Goal: Transaction & Acquisition: Purchase product/service

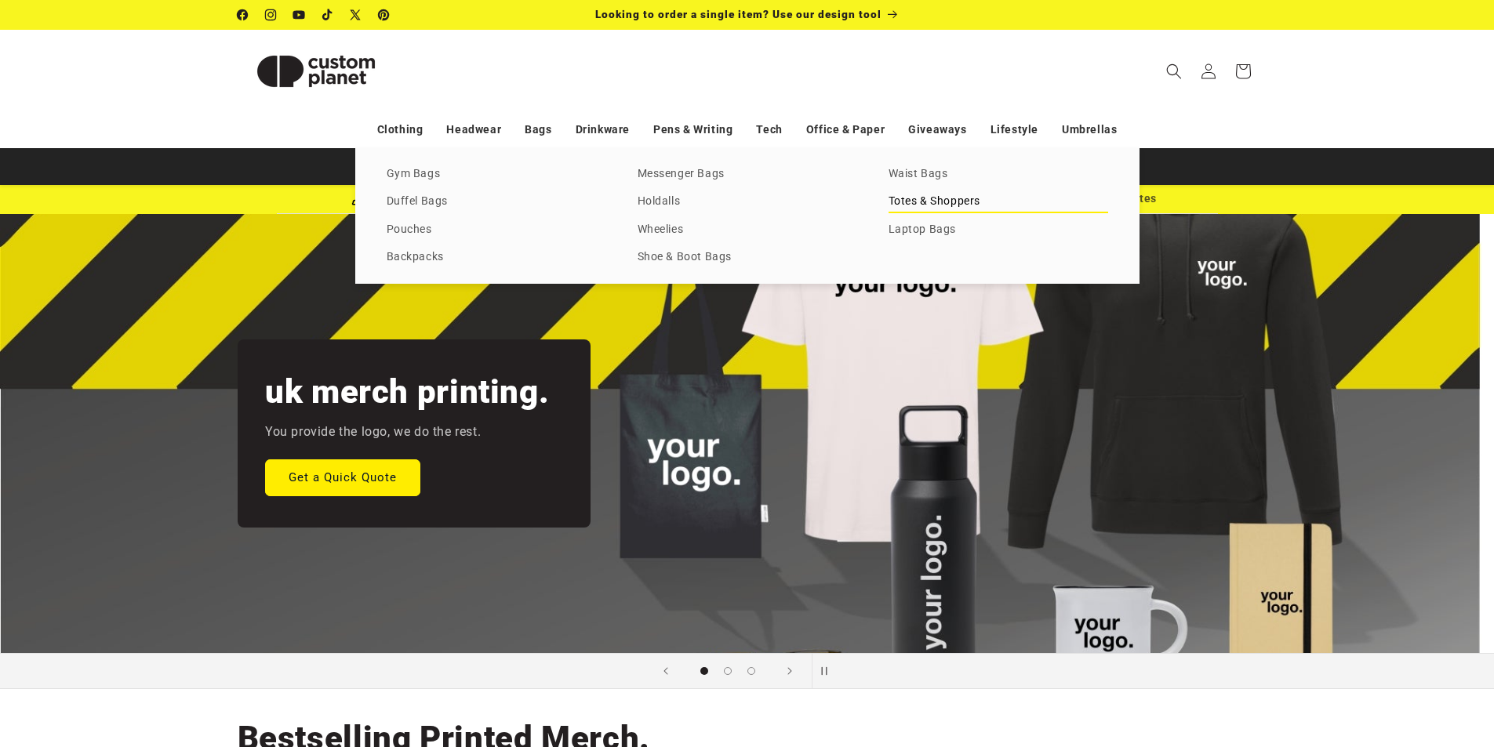
click at [932, 202] on link "Totes & Shoppers" at bounding box center [998, 201] width 220 height 21
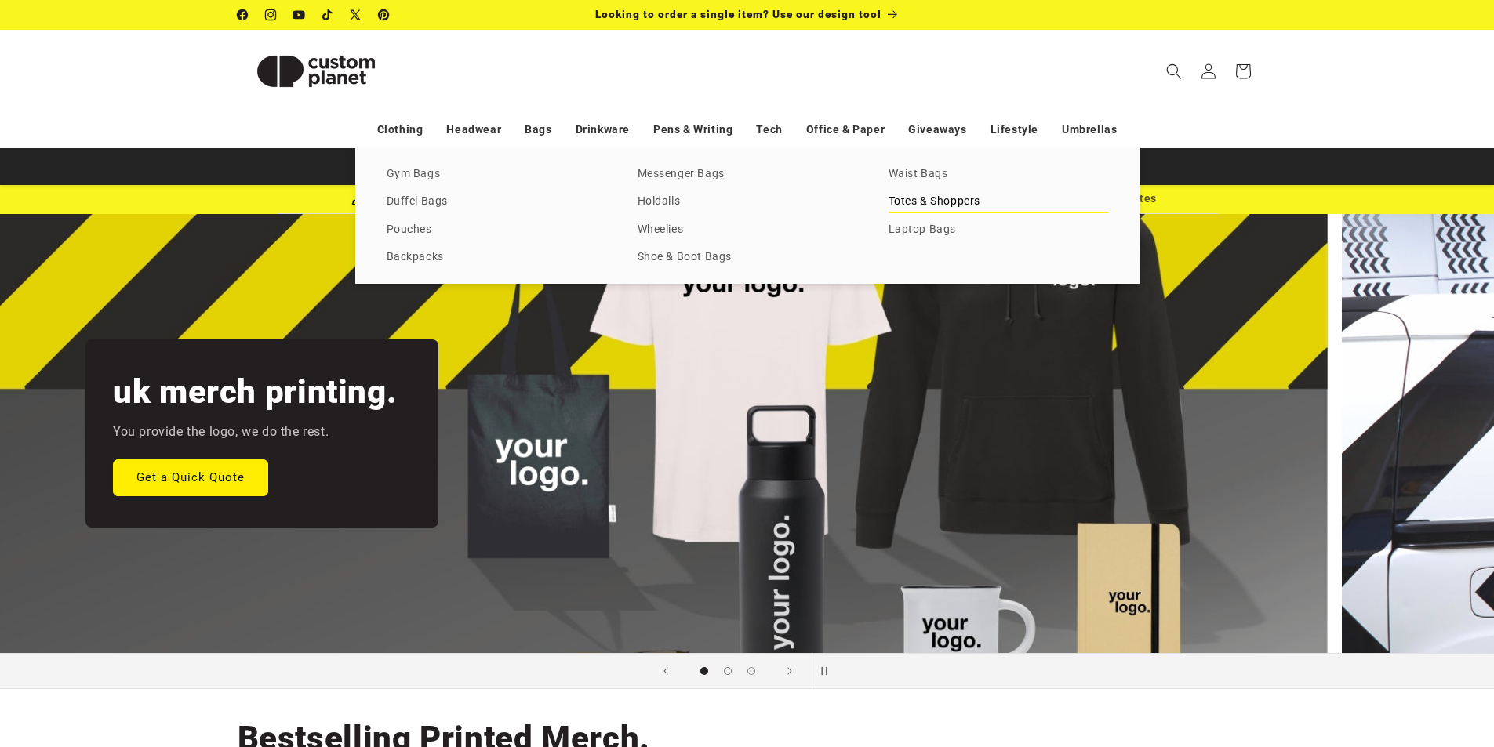
scroll to position [0, 935]
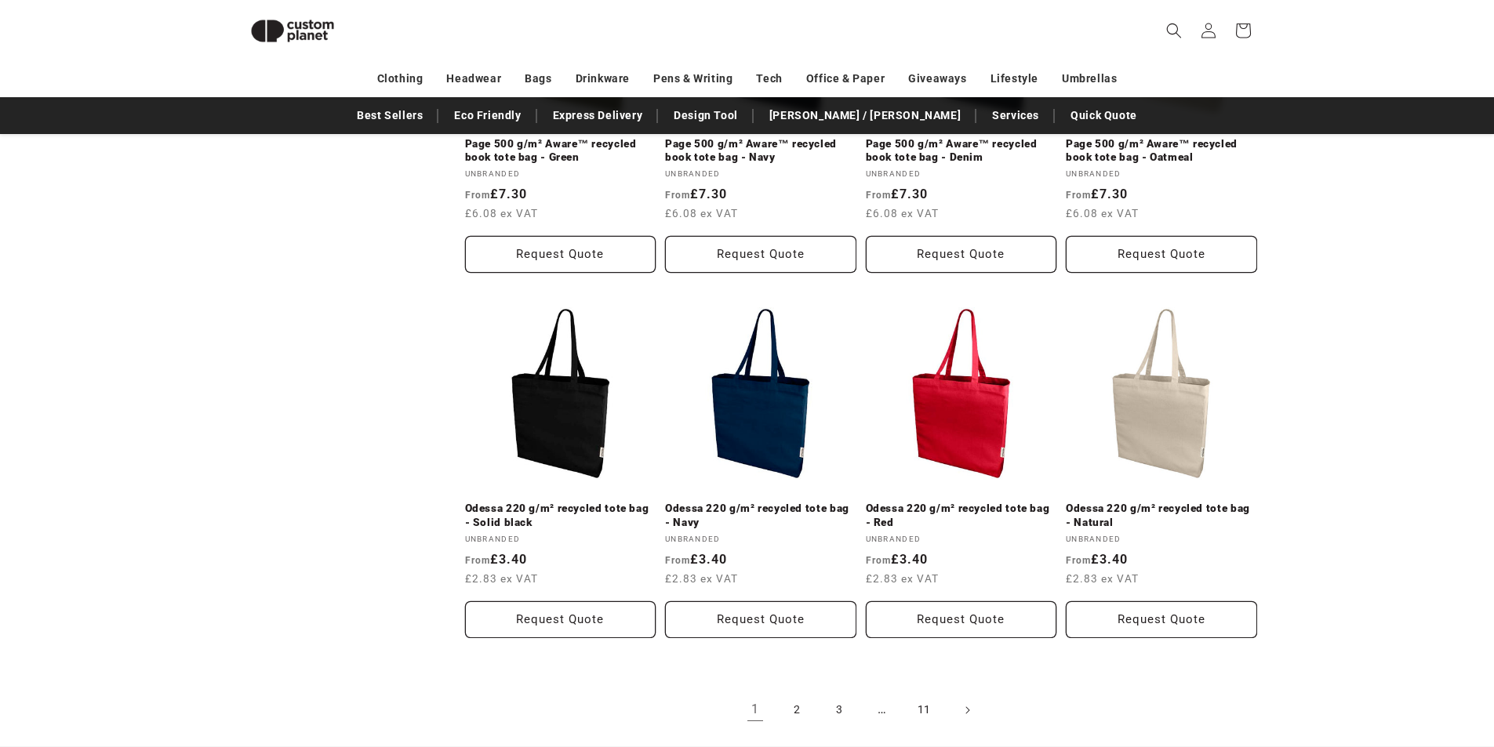
scroll to position [1861, 0]
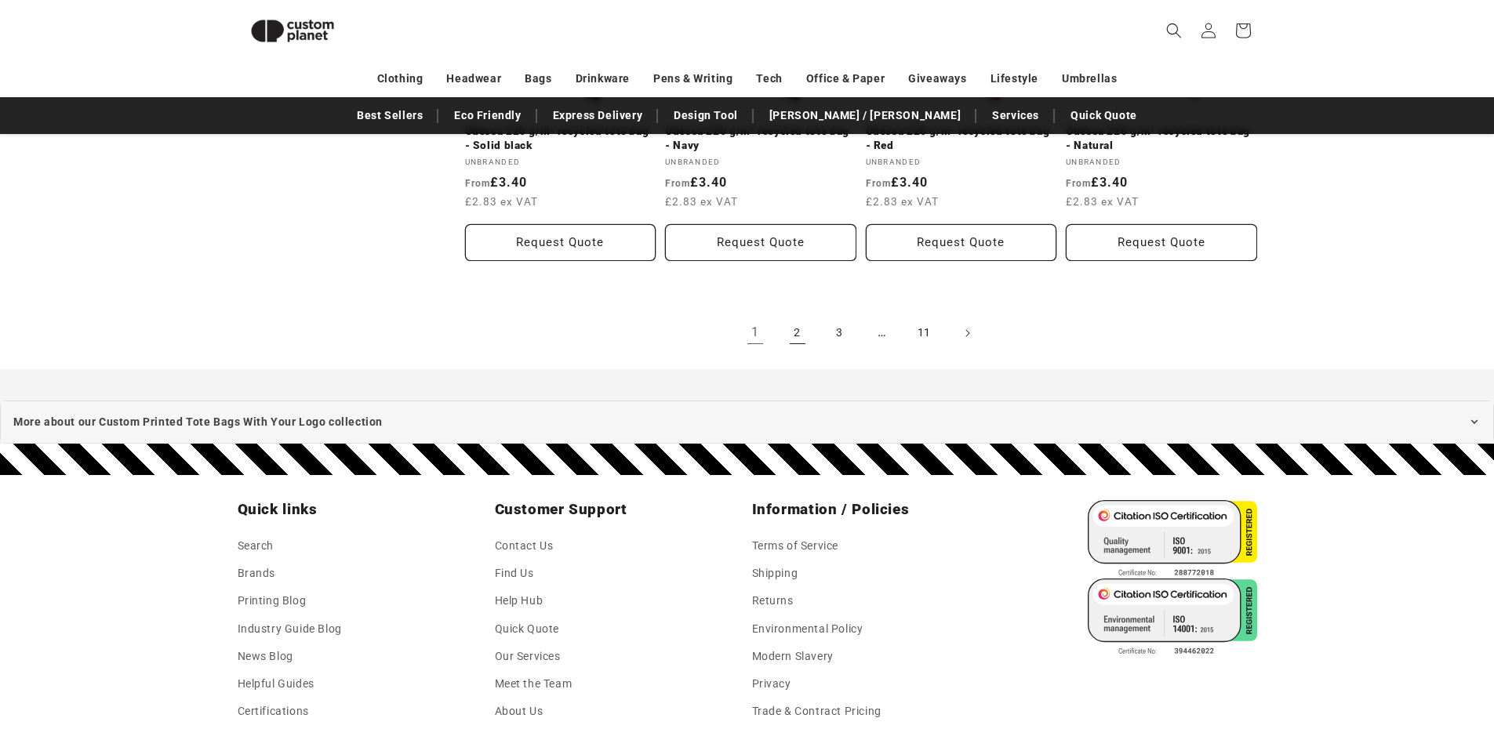
click at [799, 336] on link "2" at bounding box center [797, 333] width 34 height 34
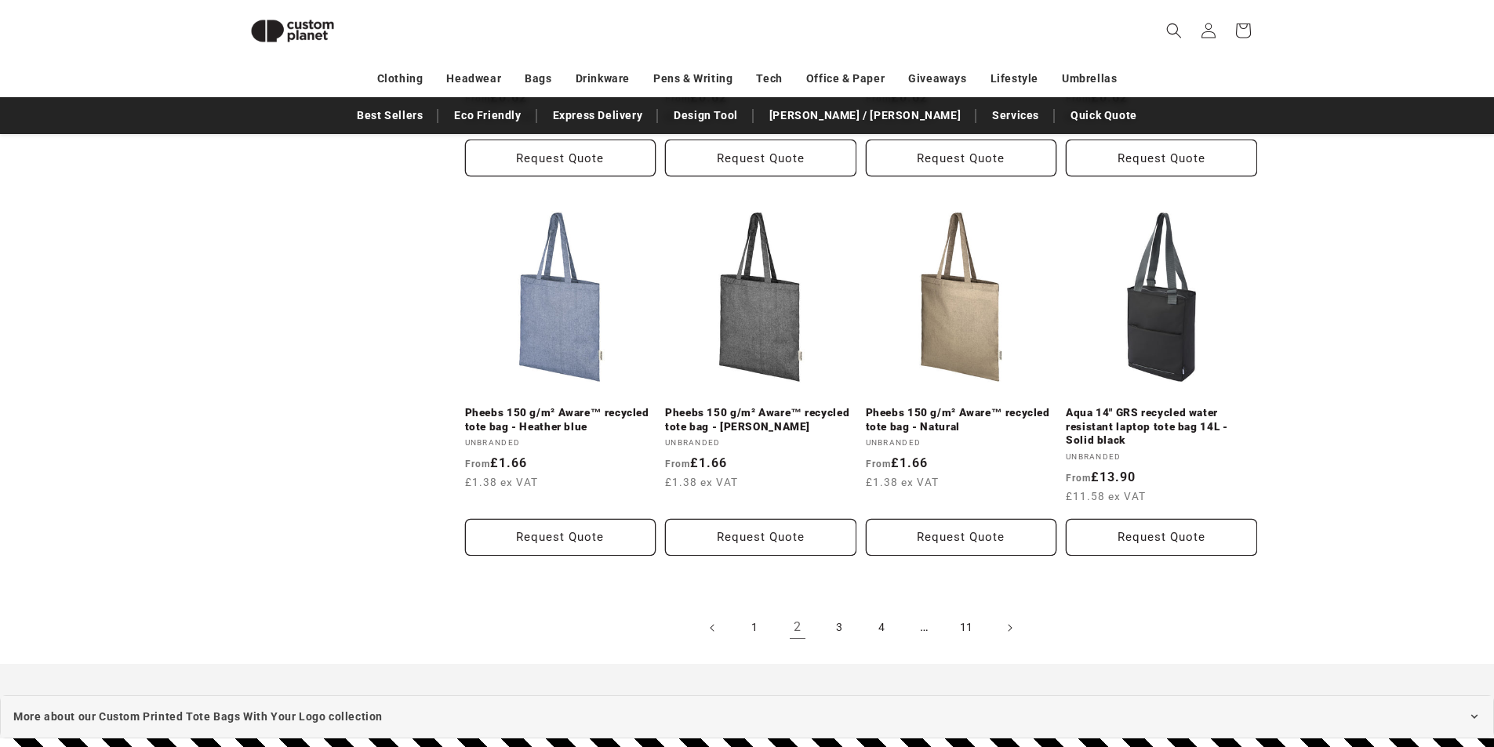
scroll to position [1625, 0]
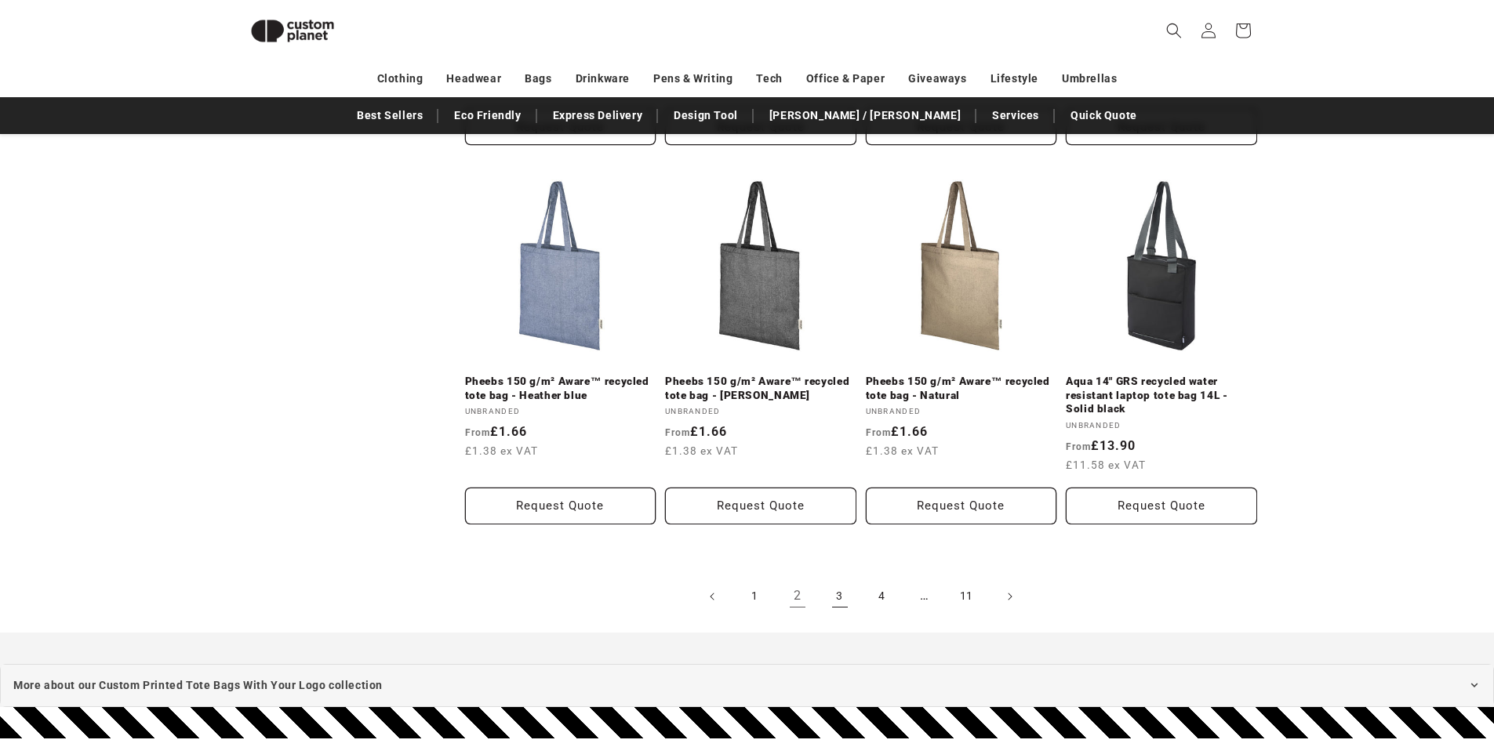
click at [841, 594] on link "3" at bounding box center [840, 596] width 34 height 34
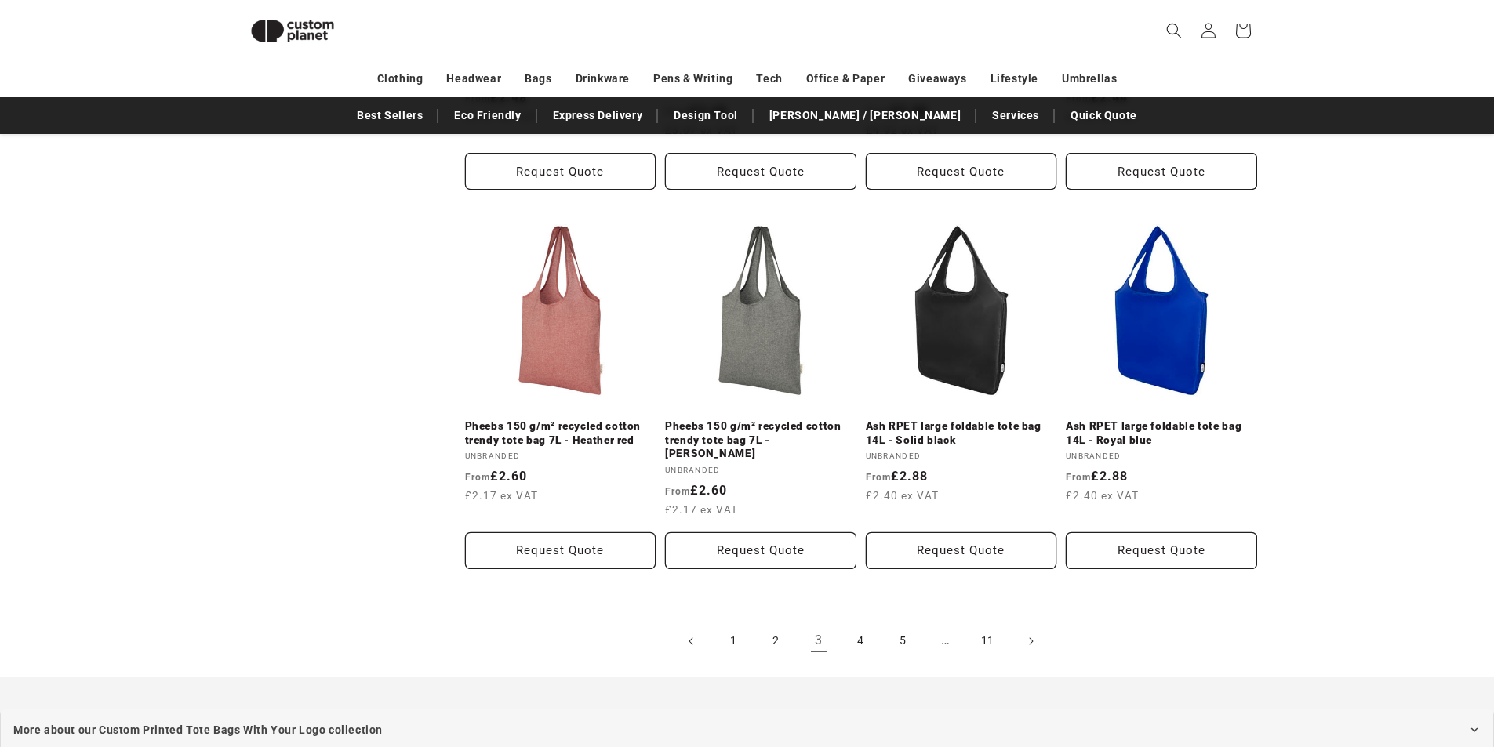
scroll to position [1625, 0]
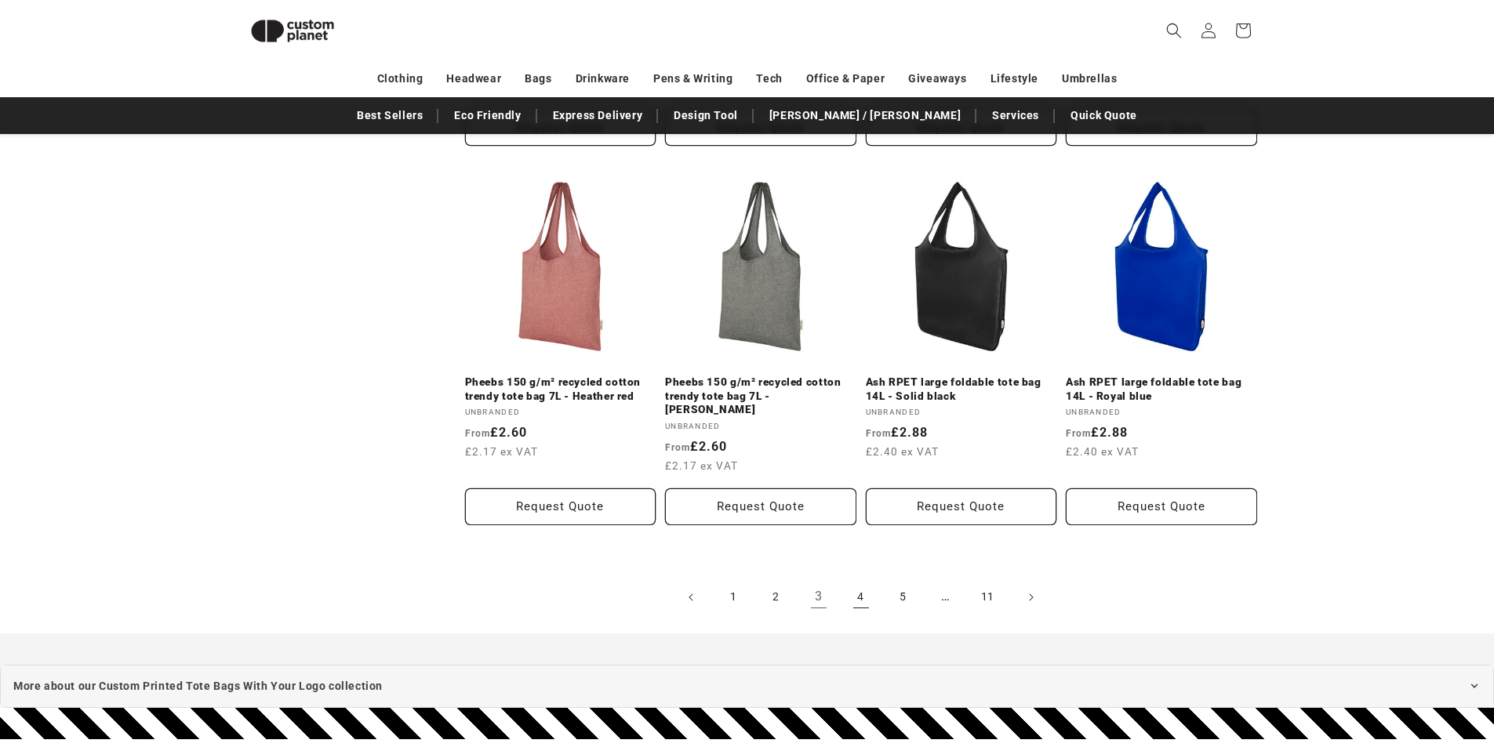
click at [865, 580] on link "4" at bounding box center [861, 597] width 34 height 34
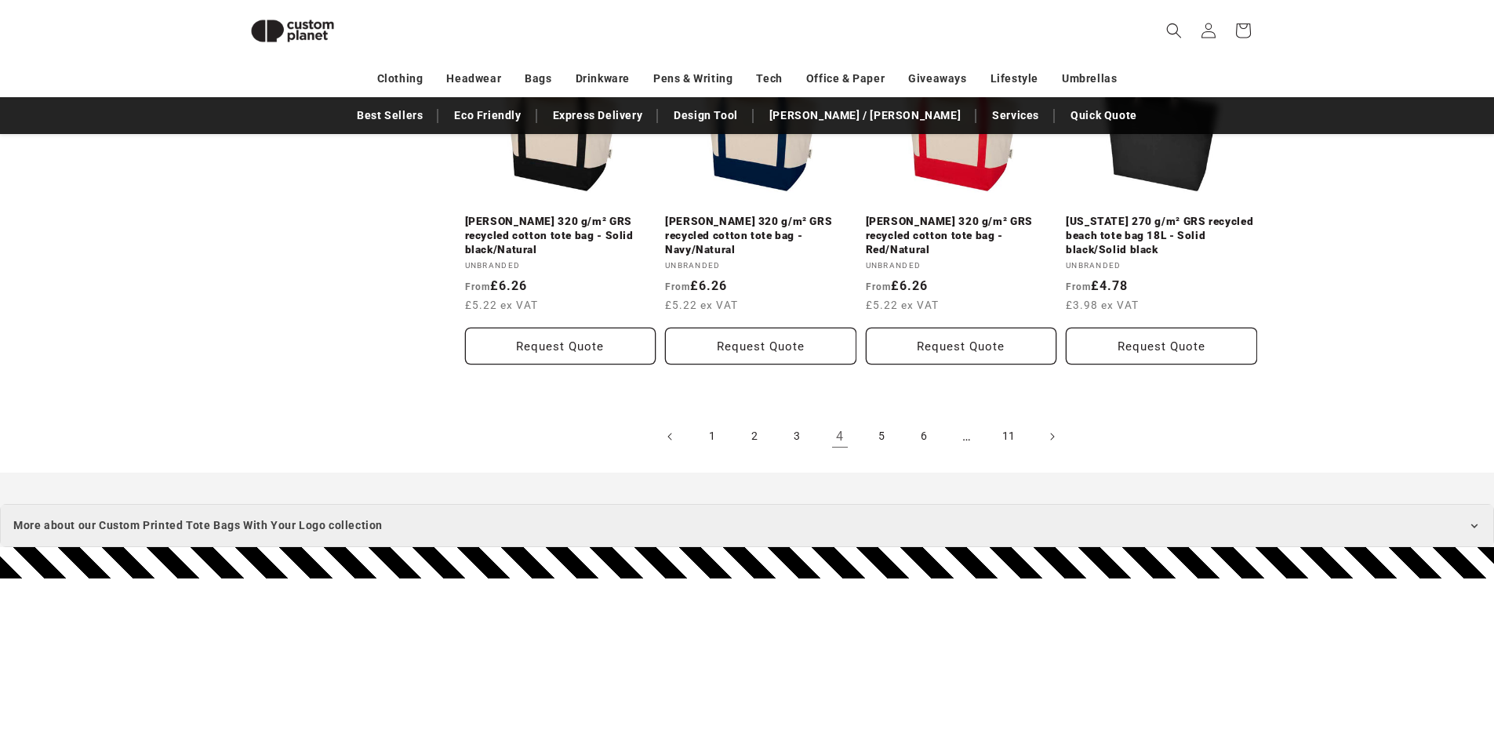
scroll to position [1860, 0]
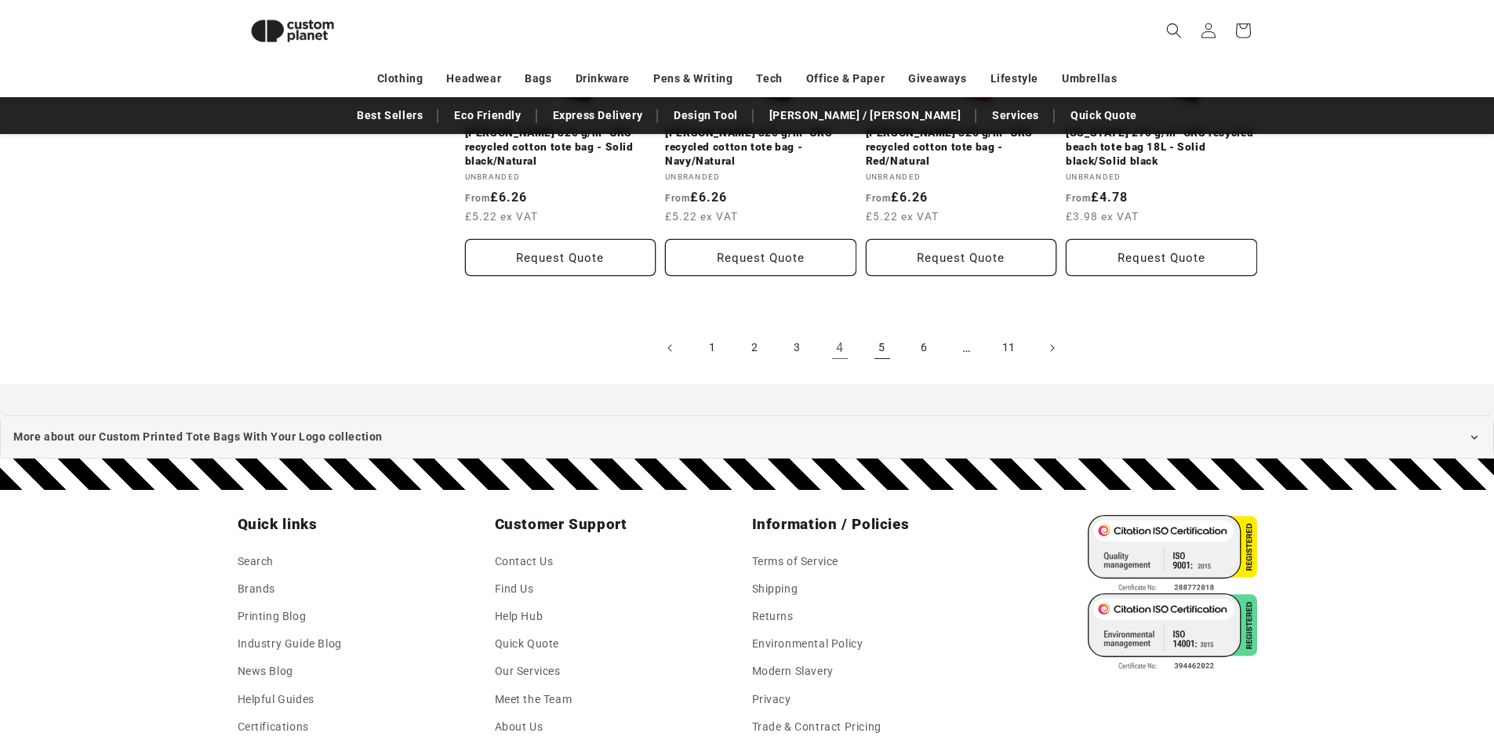
click at [884, 346] on link "5" at bounding box center [882, 348] width 34 height 34
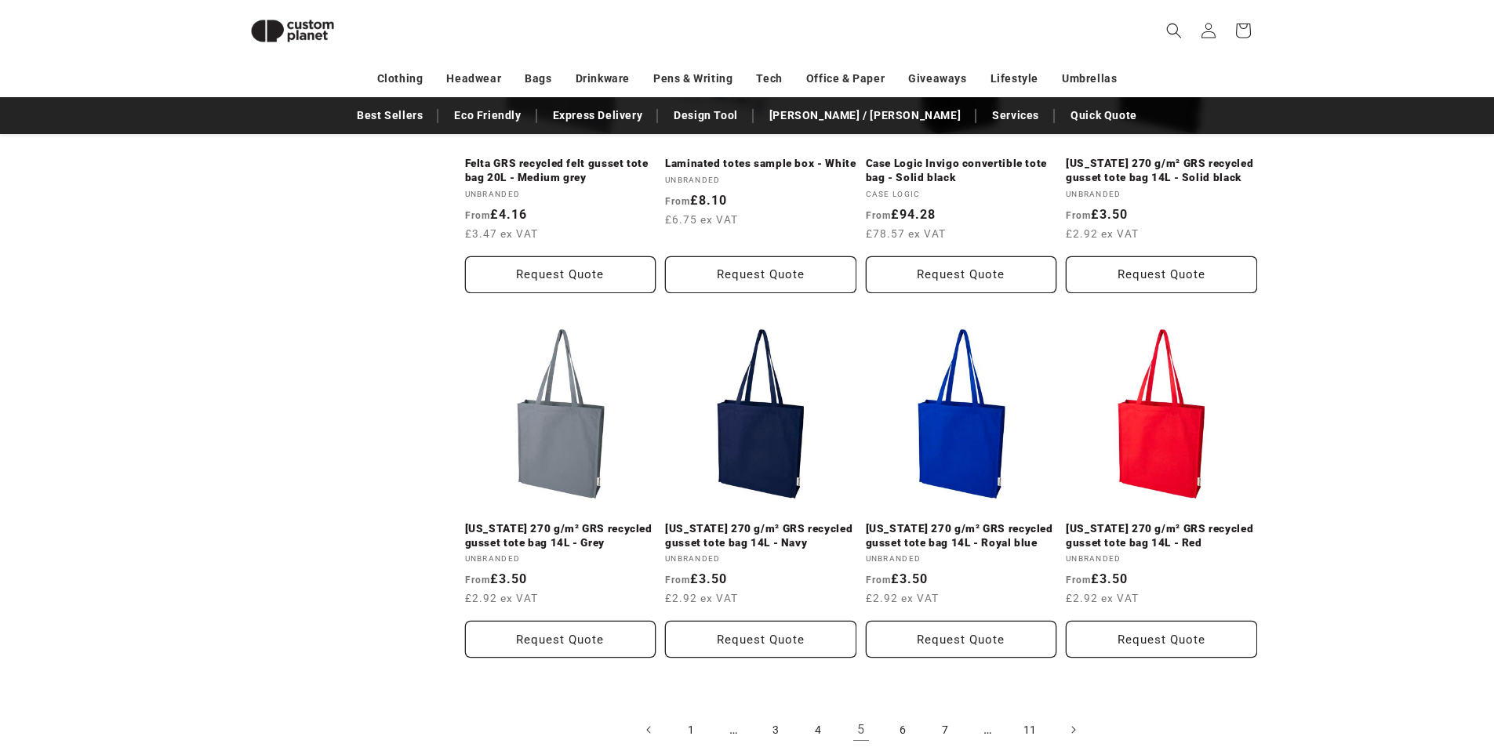
scroll to position [1704, 0]
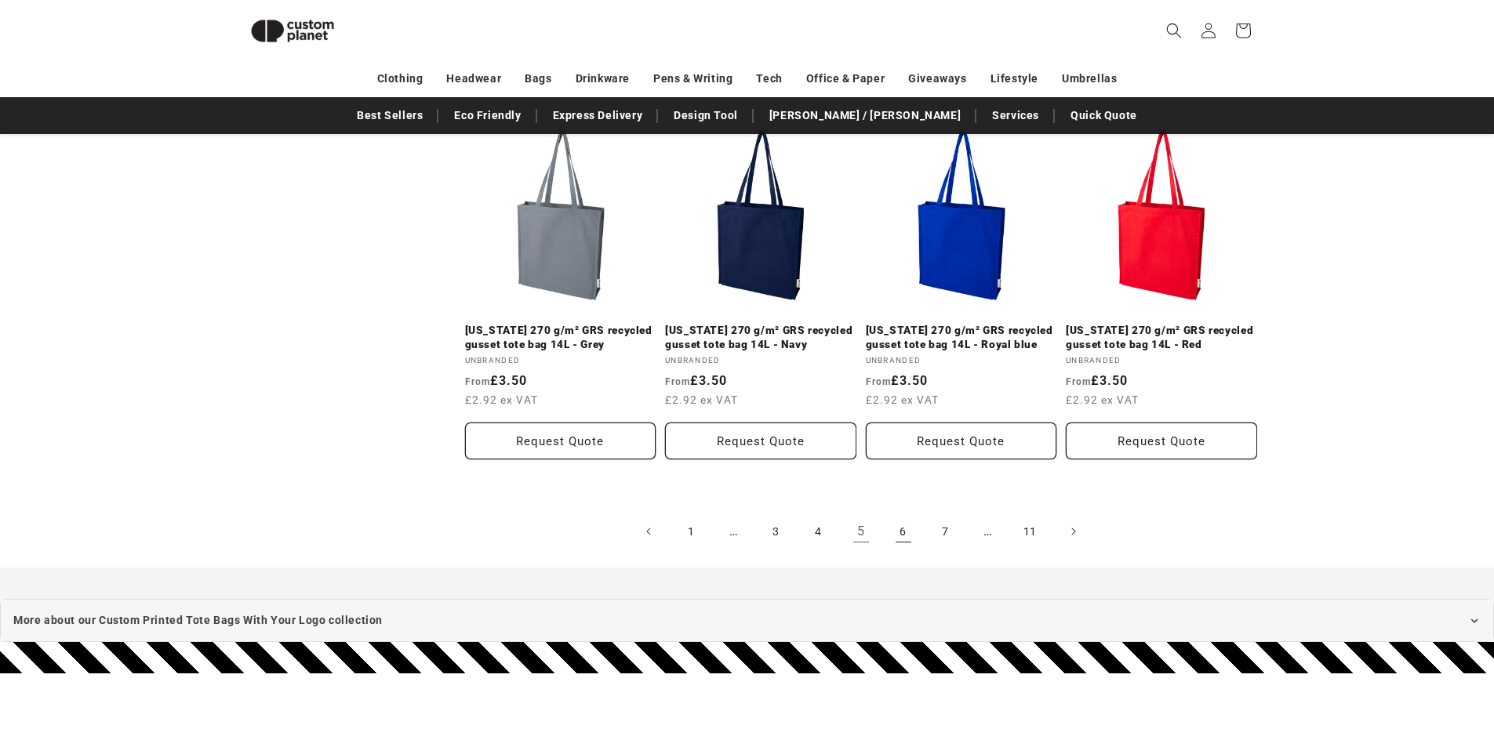
click at [900, 531] on link "6" at bounding box center [903, 531] width 34 height 34
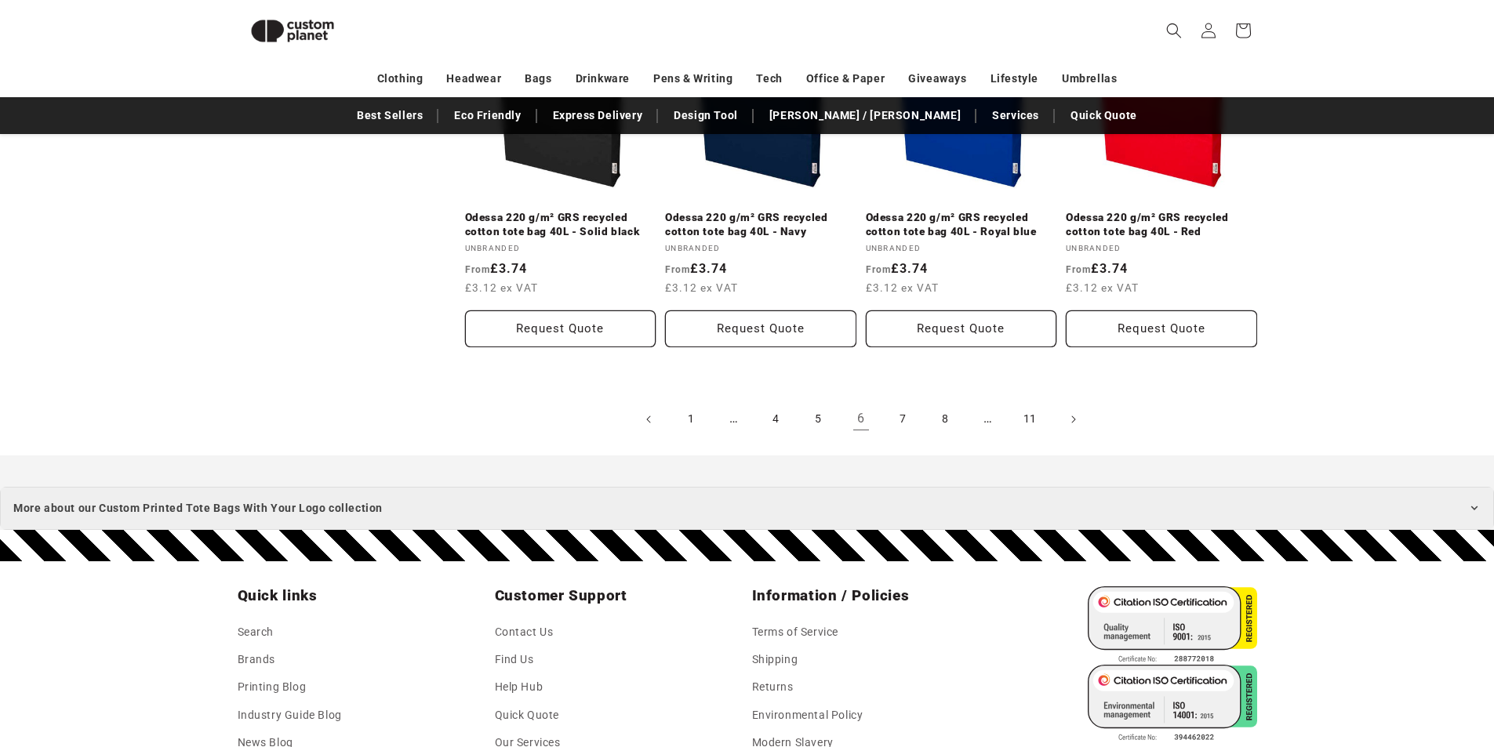
scroll to position [1782, 0]
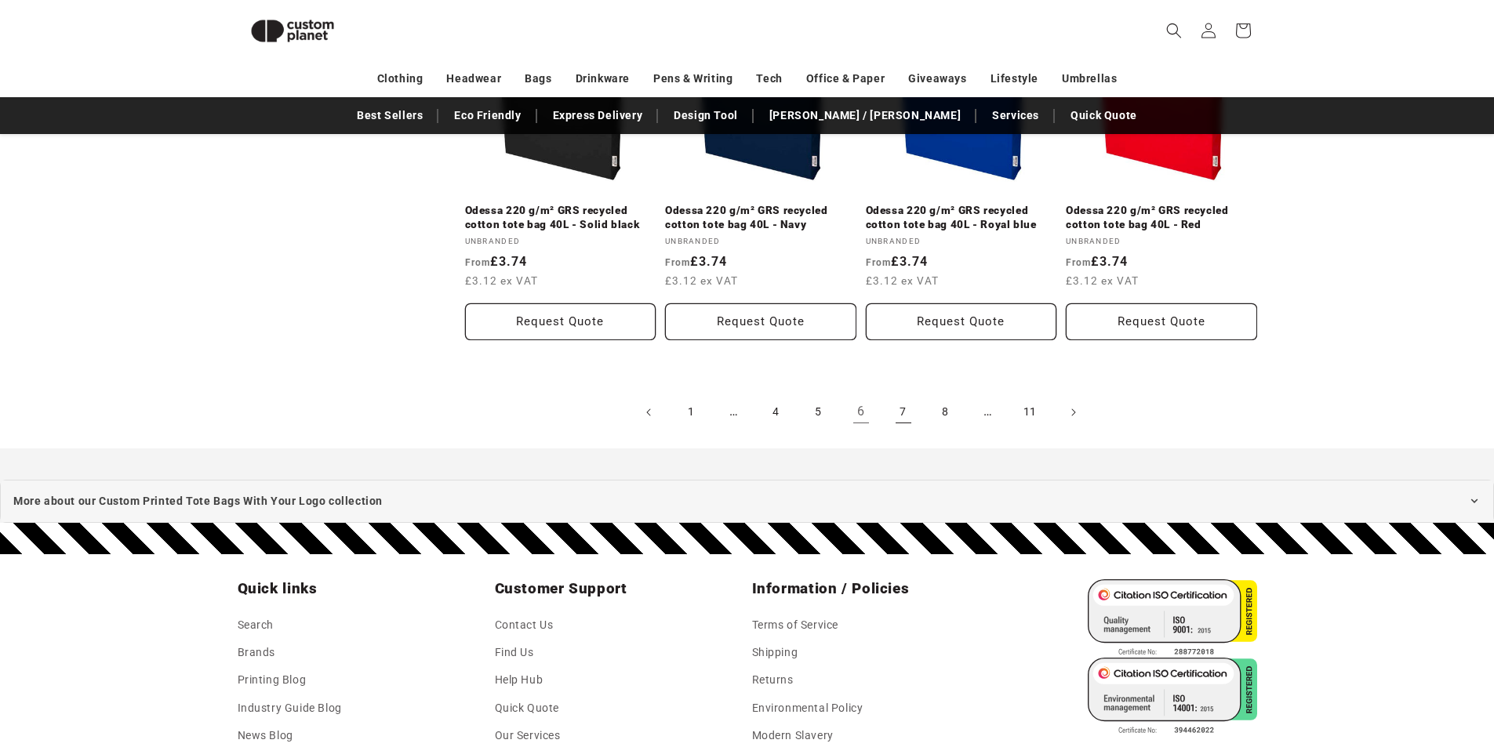
click at [903, 414] on link "7" at bounding box center [903, 412] width 34 height 34
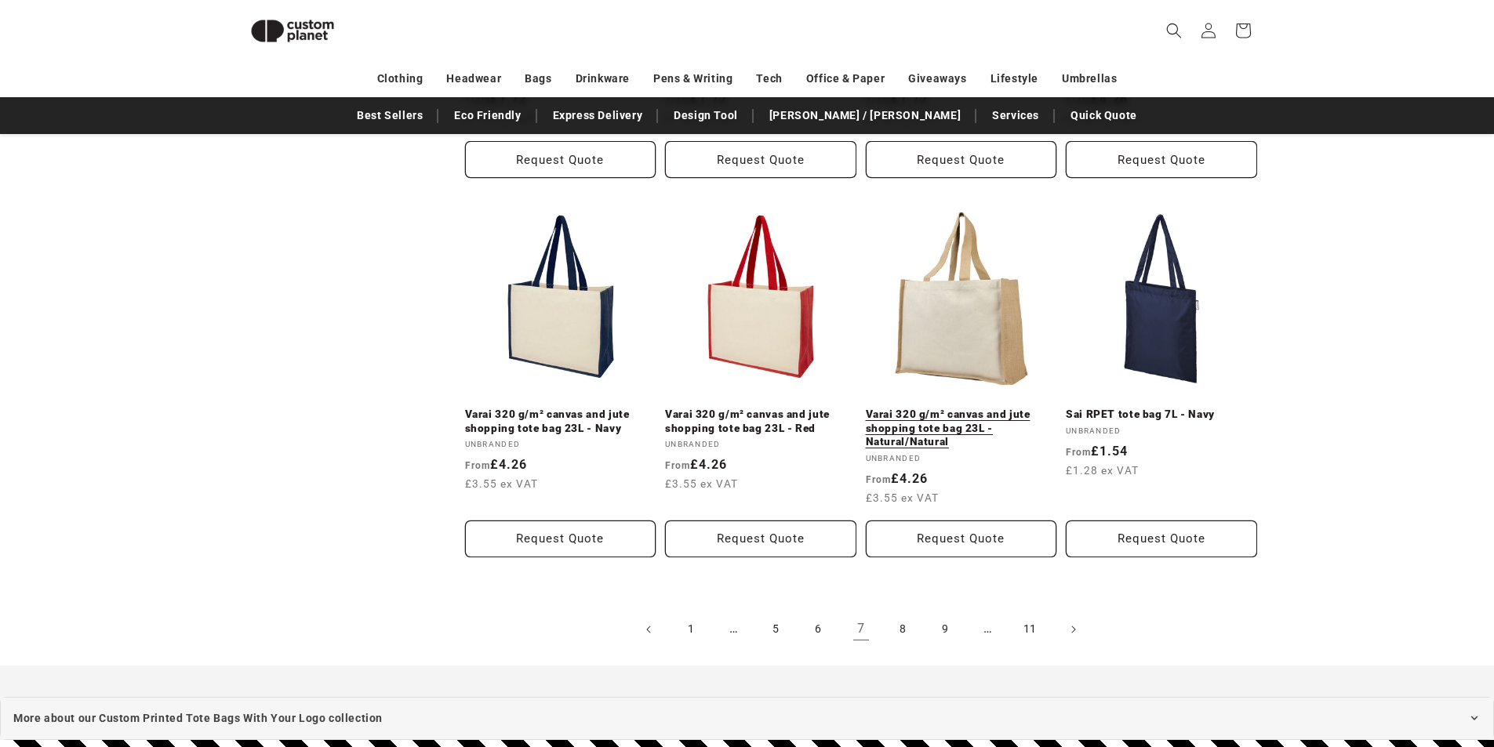
scroll to position [1860, 0]
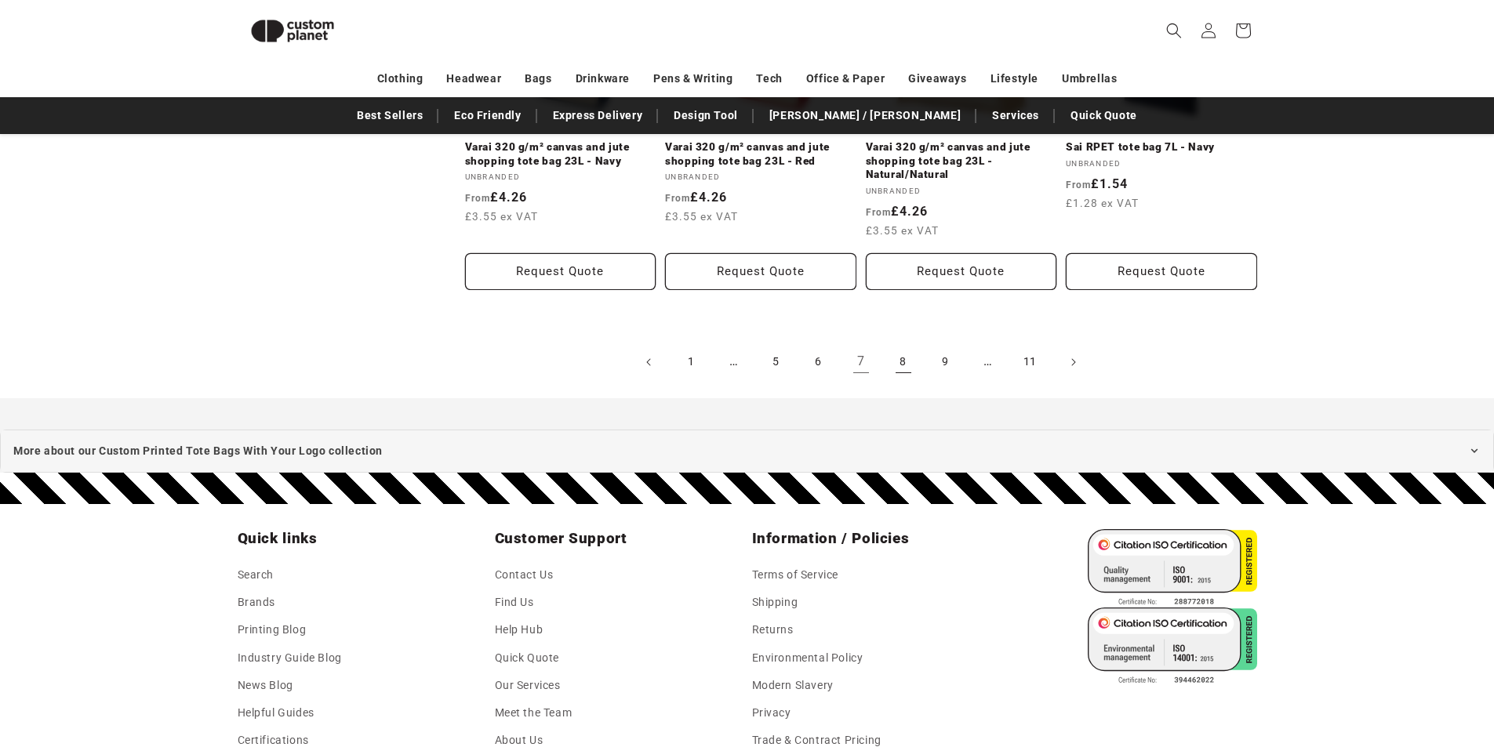
click at [903, 350] on link "8" at bounding box center [903, 362] width 34 height 34
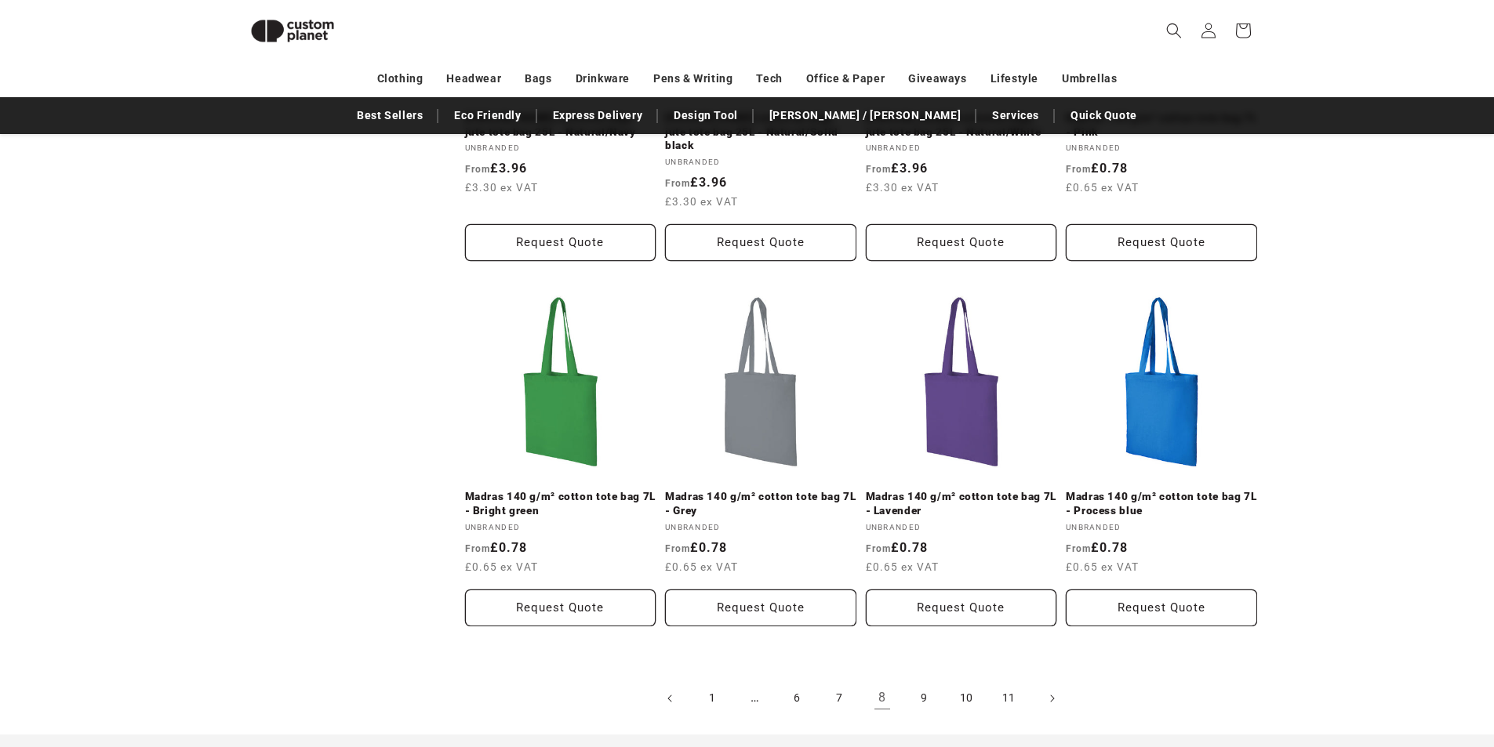
scroll to position [1625, 0]
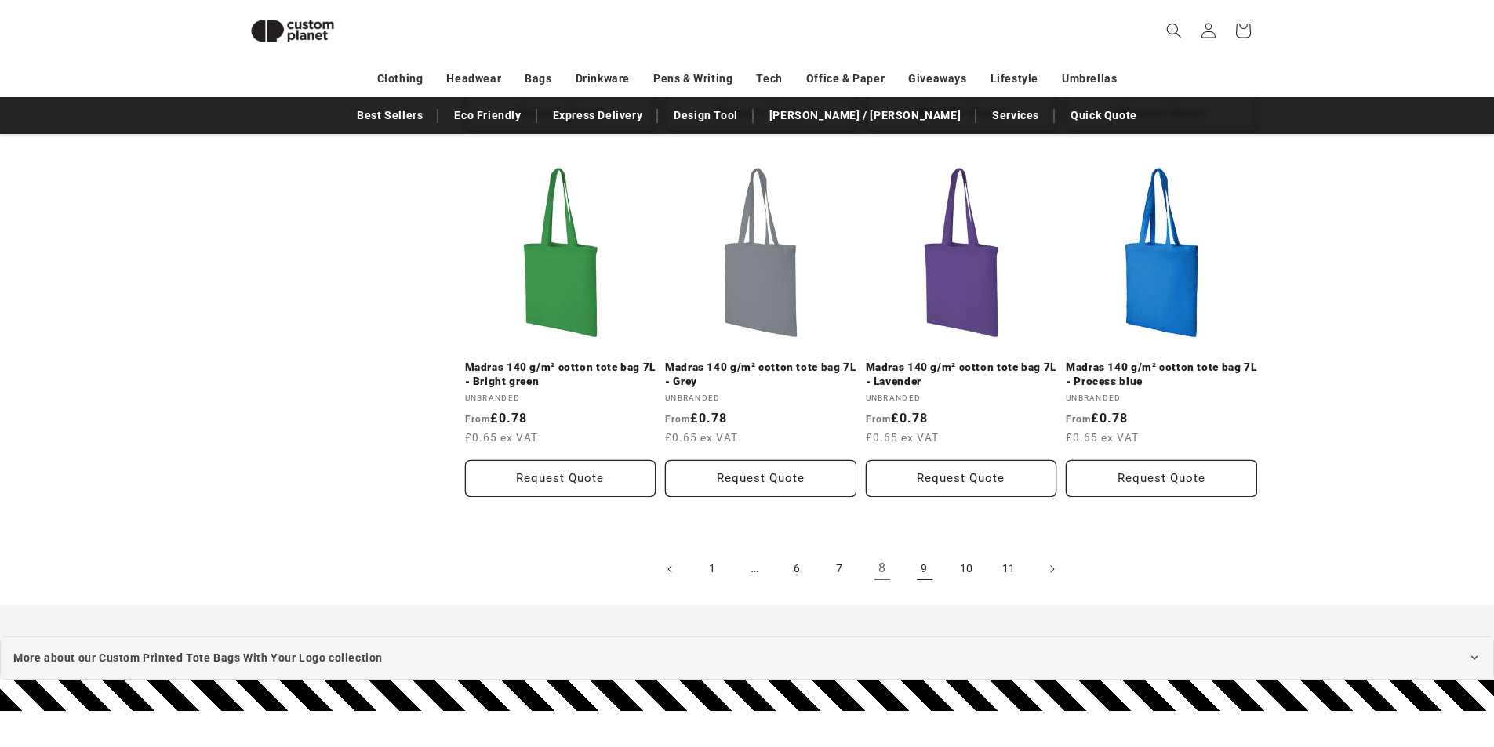
click at [921, 557] on link "9" at bounding box center [924, 569] width 34 height 34
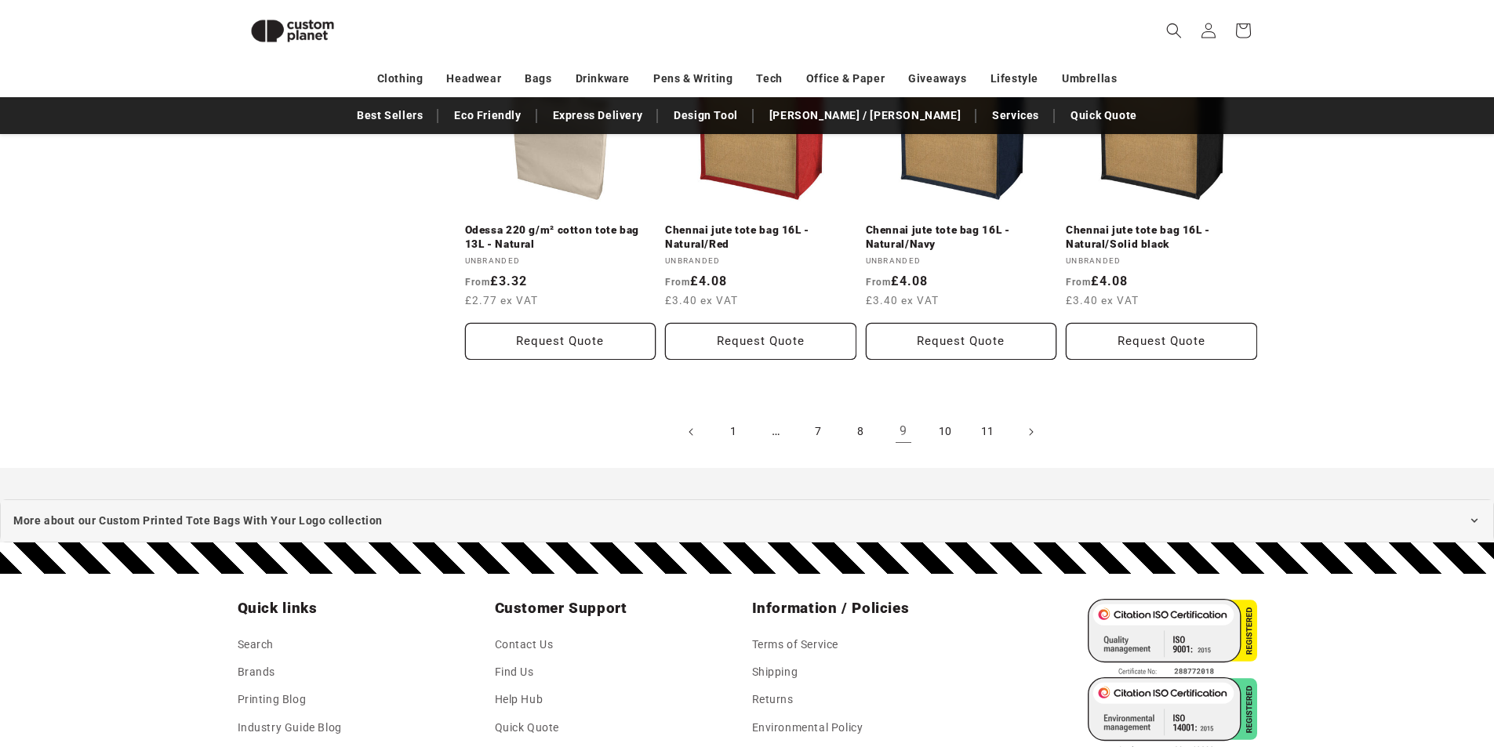
scroll to position [1778, 0]
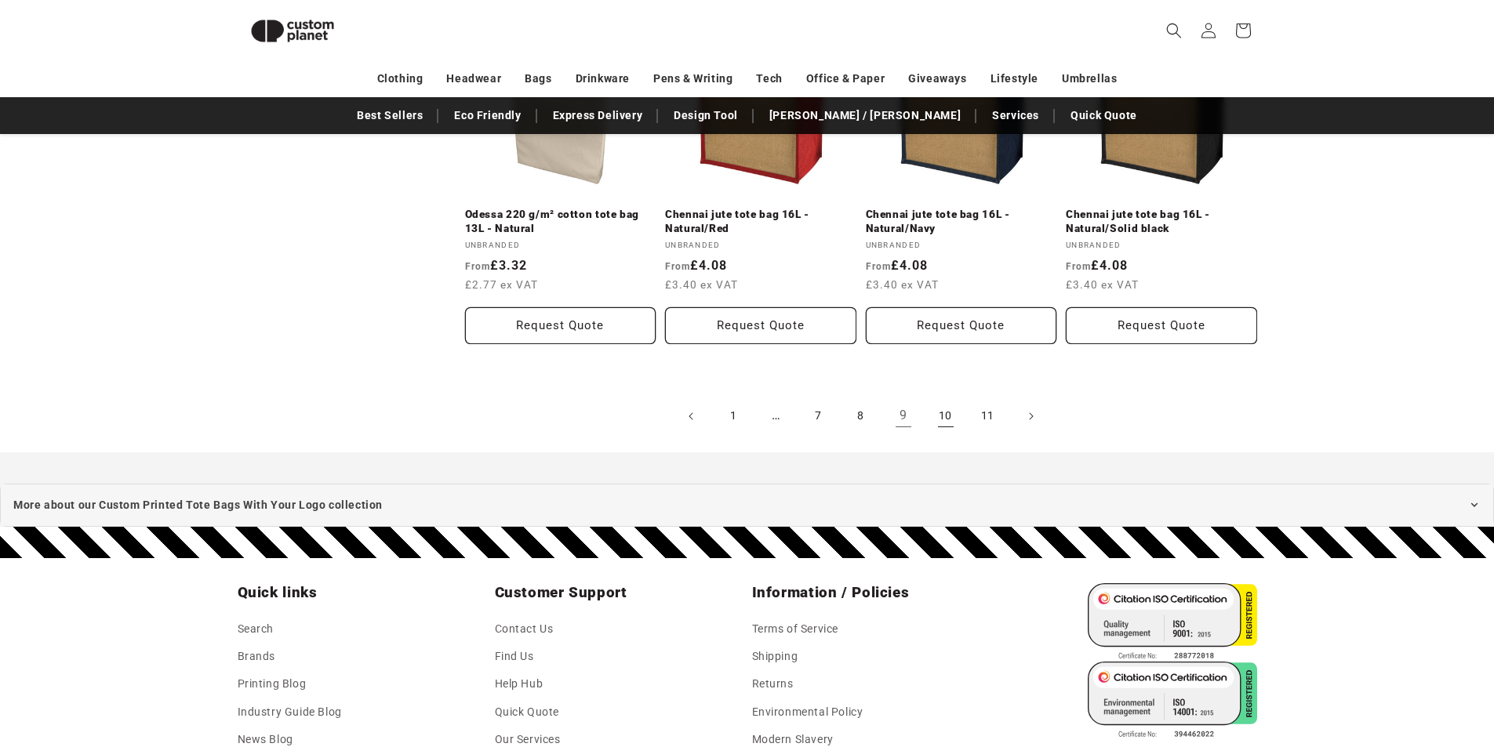
click at [944, 424] on link "10" at bounding box center [945, 416] width 34 height 34
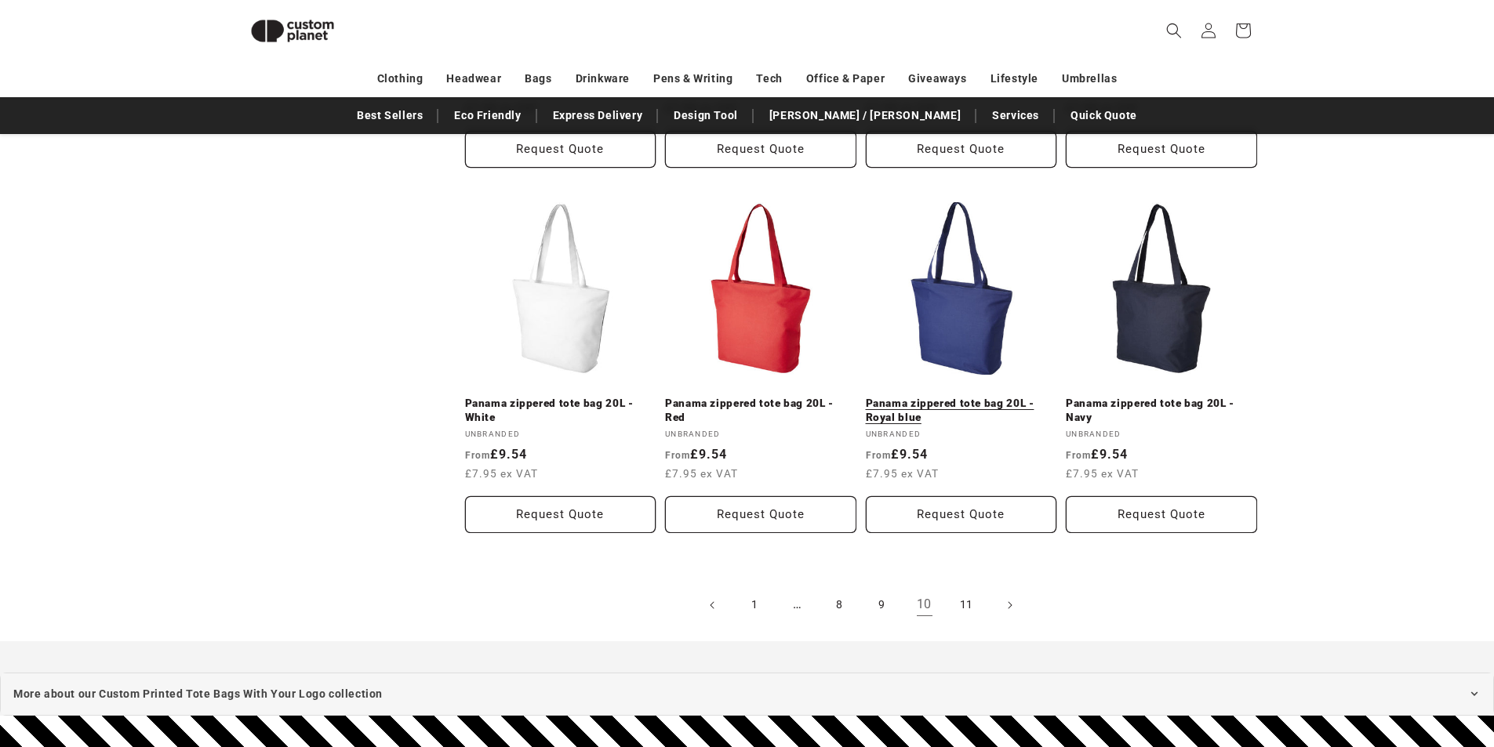
scroll to position [1861, 0]
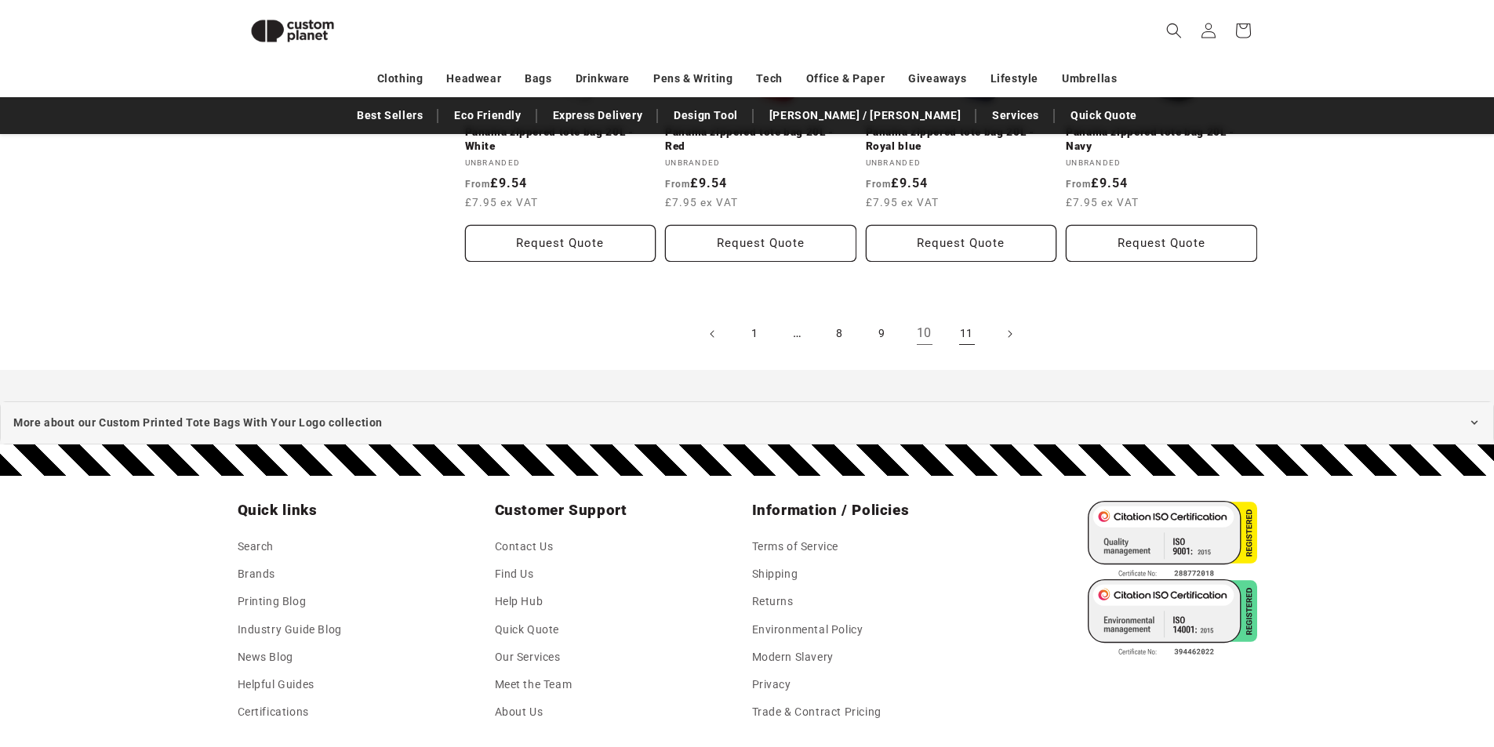
click at [959, 329] on link "11" at bounding box center [967, 334] width 34 height 34
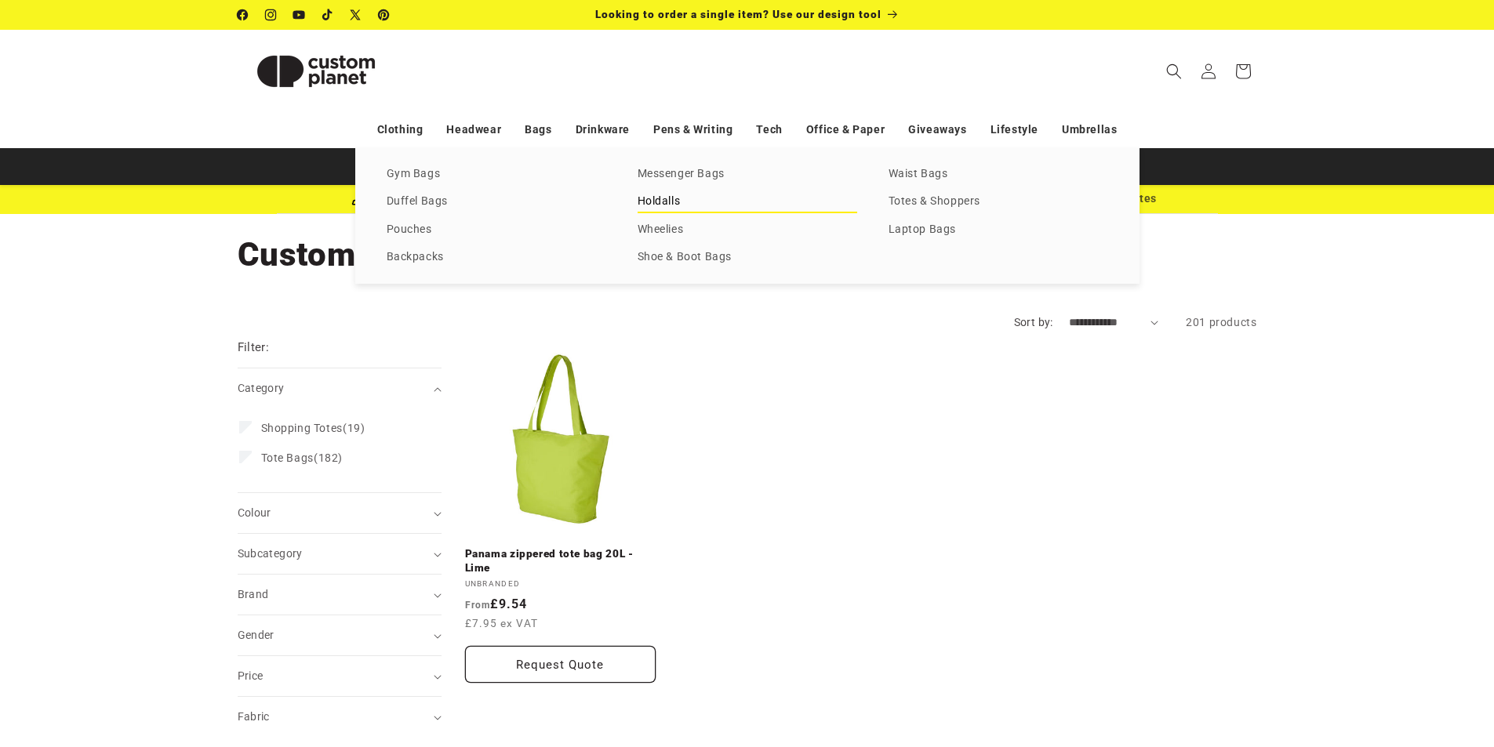
click at [683, 202] on link "Holdalls" at bounding box center [747, 201] width 220 height 21
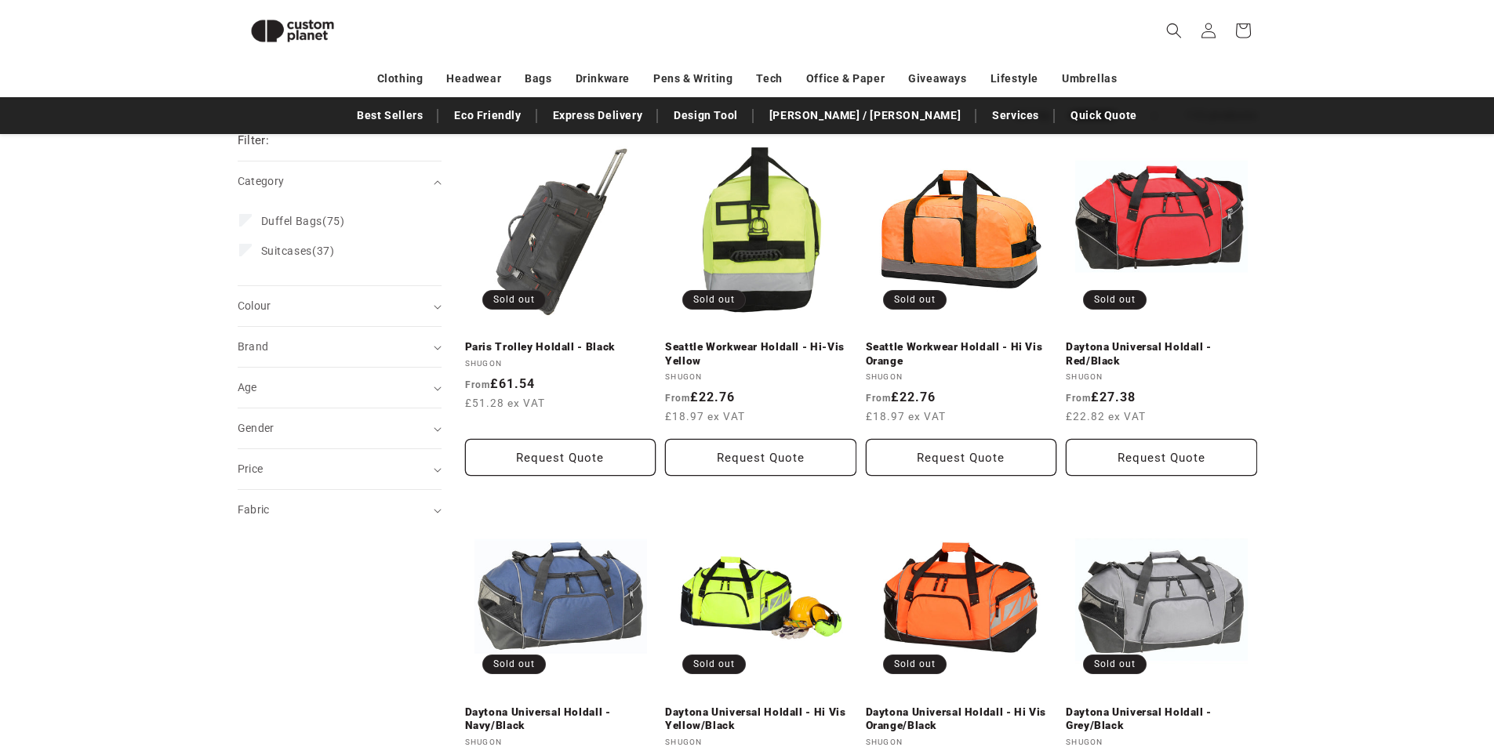
scroll to position [1625, 0]
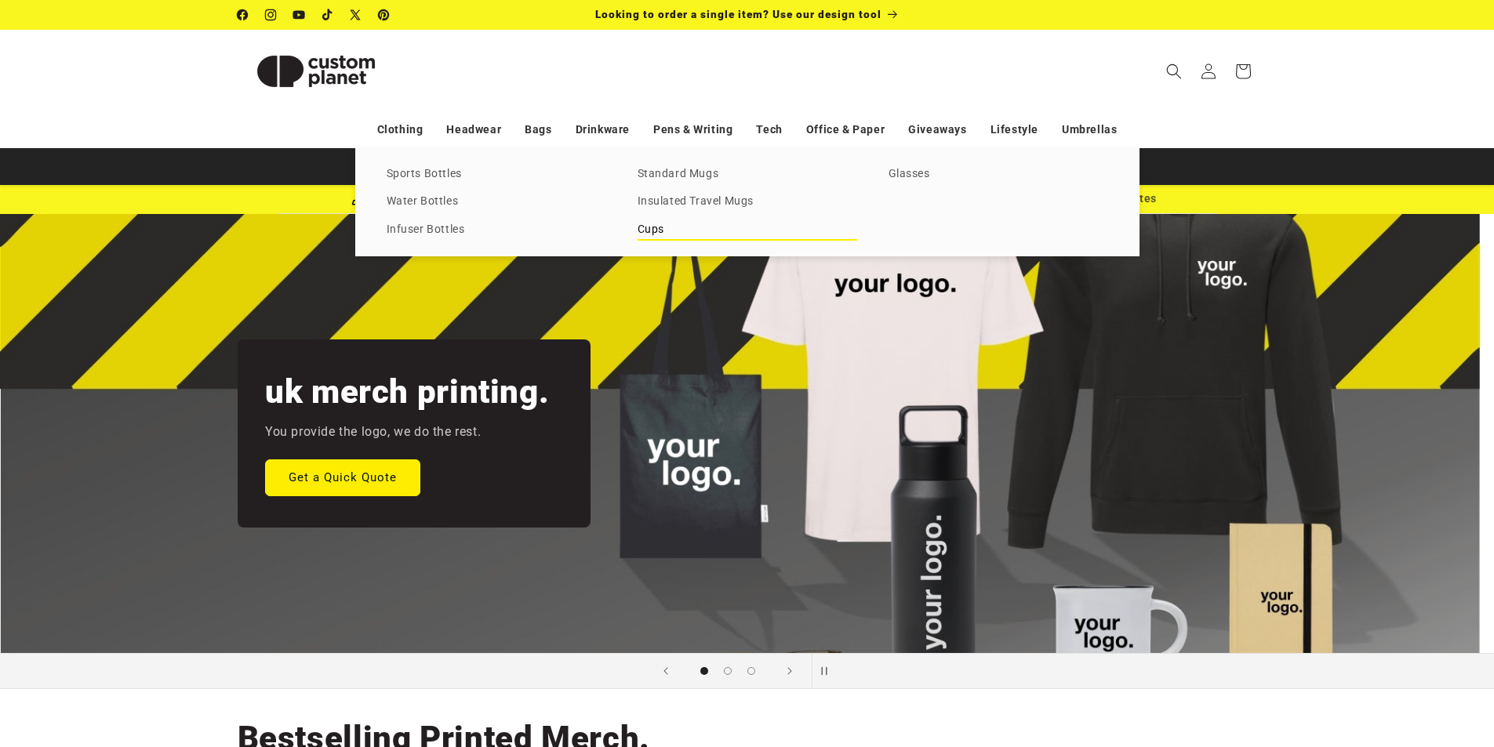
click at [662, 231] on link "Cups" at bounding box center [747, 230] width 220 height 21
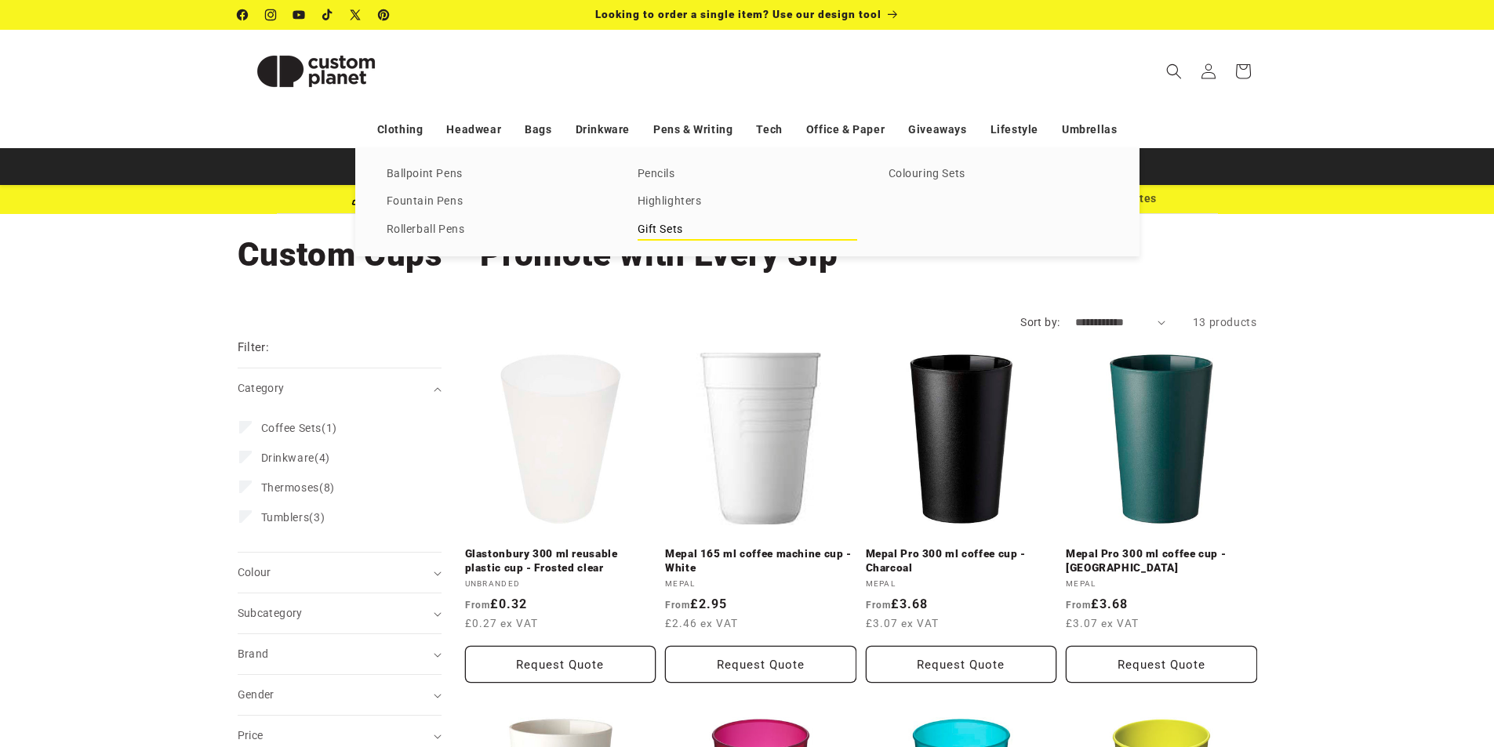
click at [658, 229] on link "Gift Sets" at bounding box center [747, 230] width 220 height 21
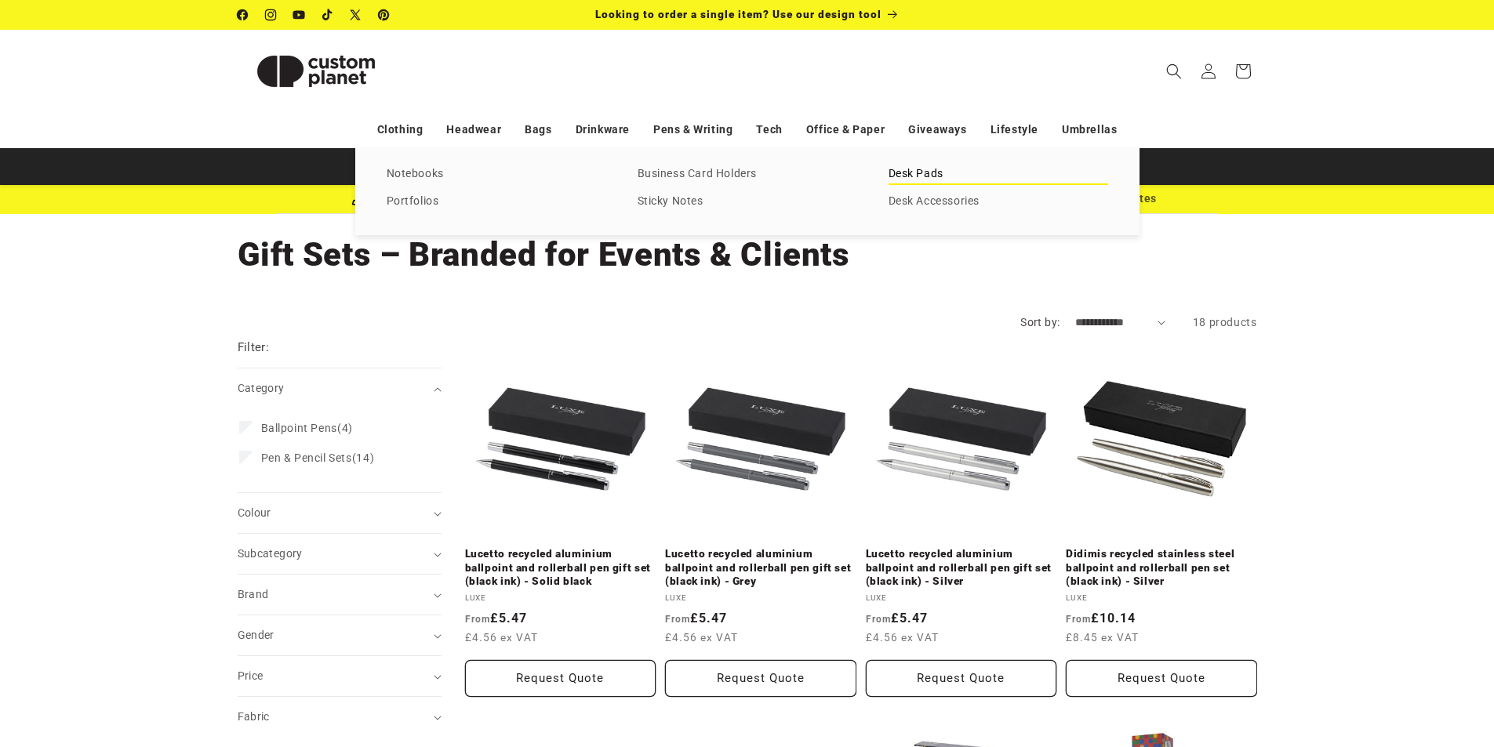
click at [921, 166] on link "Desk Pads" at bounding box center [998, 174] width 220 height 21
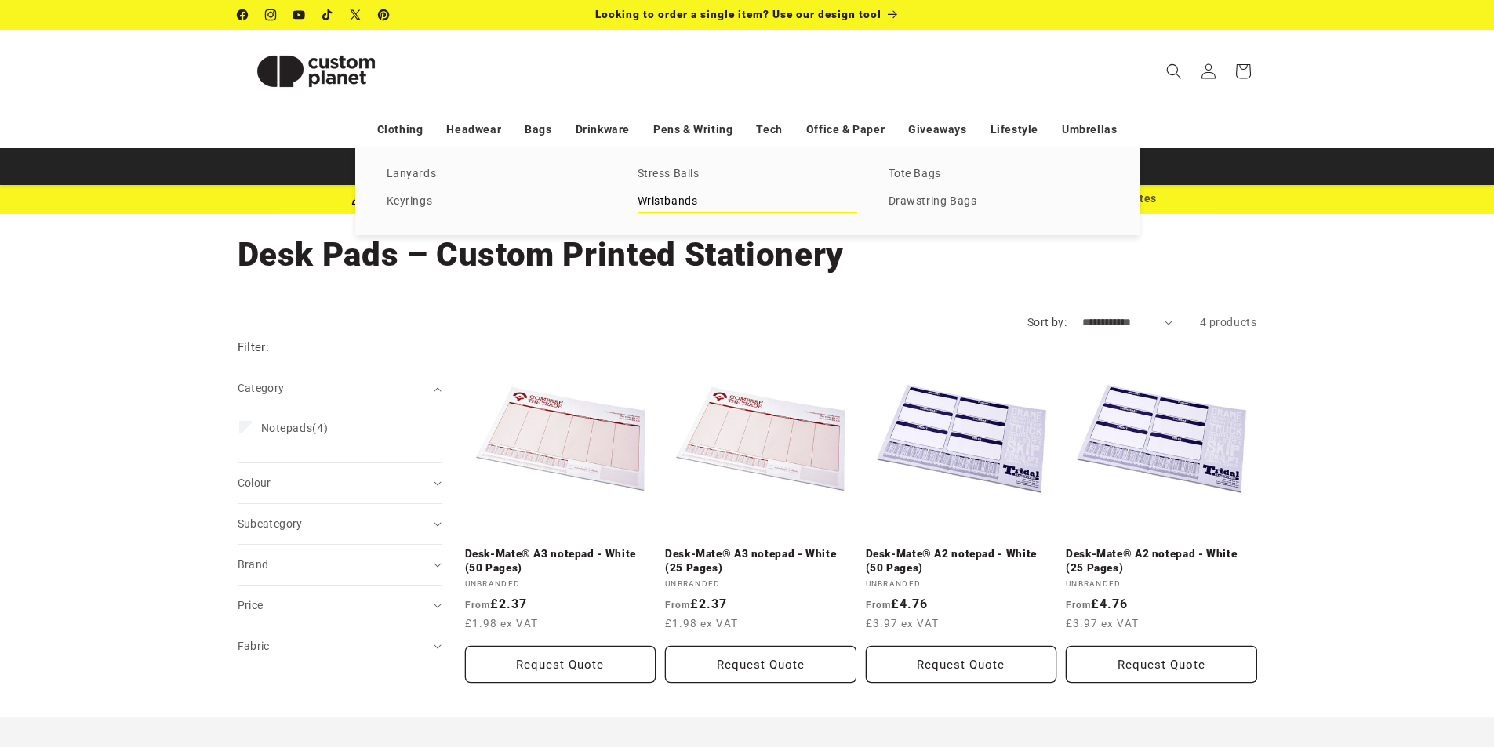
click at [699, 205] on link "Wristbands" at bounding box center [747, 201] width 220 height 21
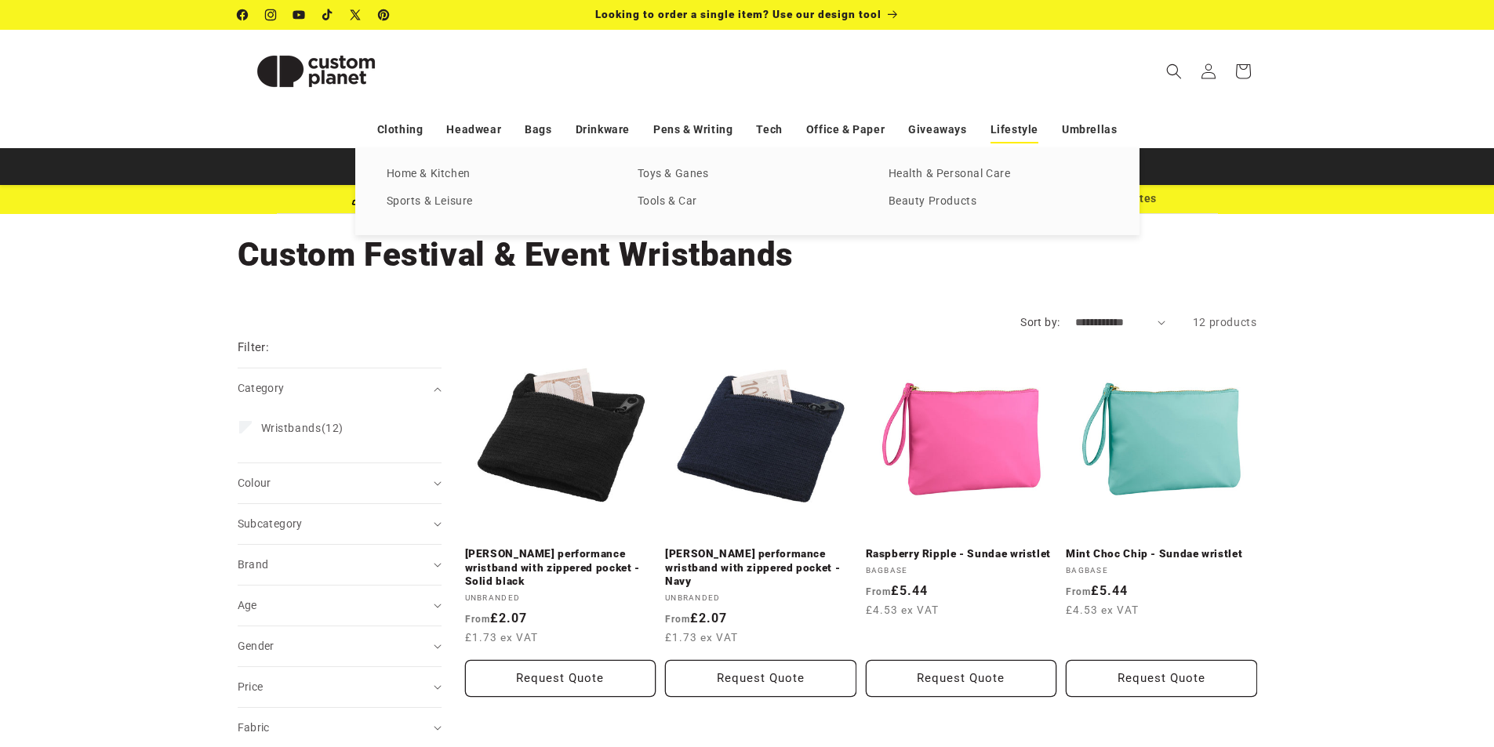
click at [1015, 128] on link "Lifestyle" at bounding box center [1014, 129] width 48 height 27
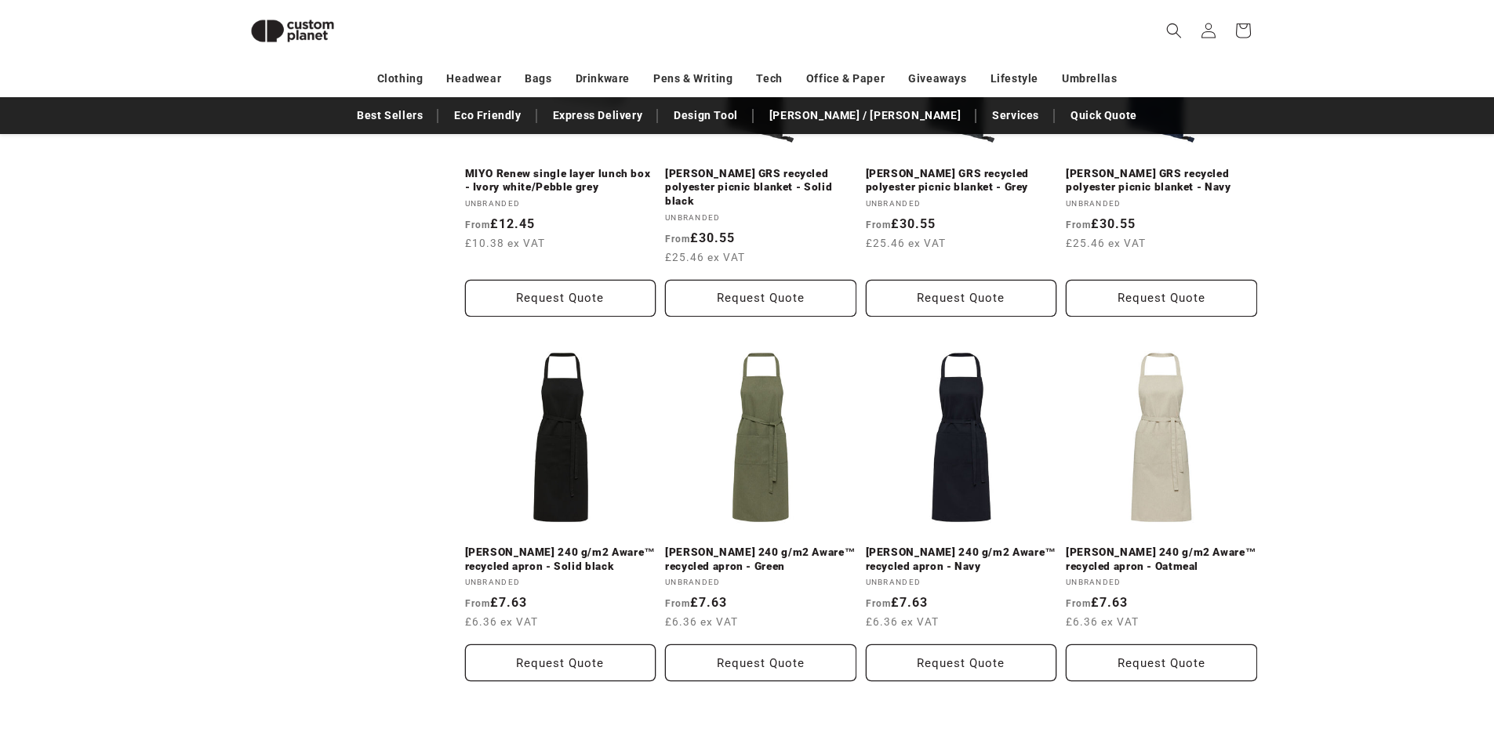
scroll to position [3271, 0]
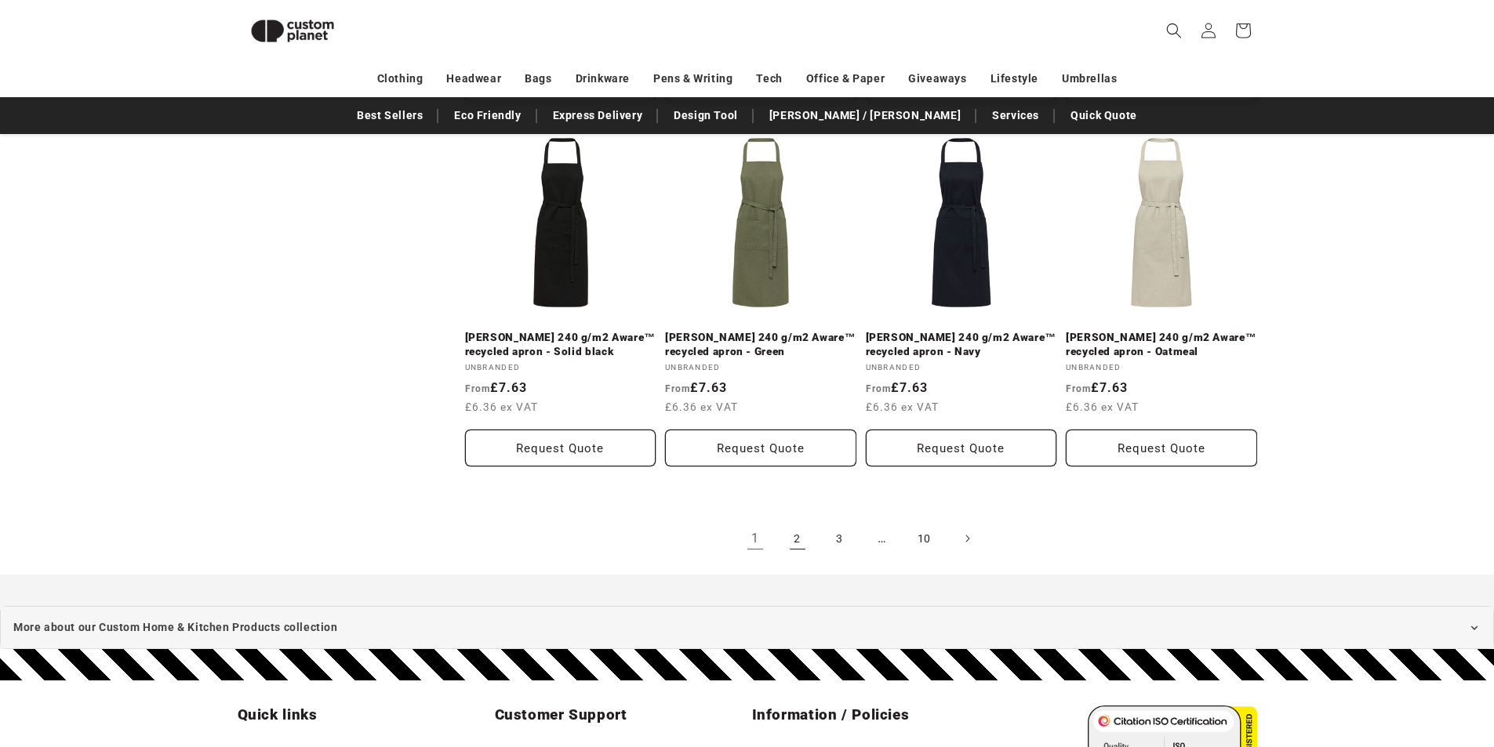
click at [801, 526] on link "2" at bounding box center [797, 538] width 34 height 34
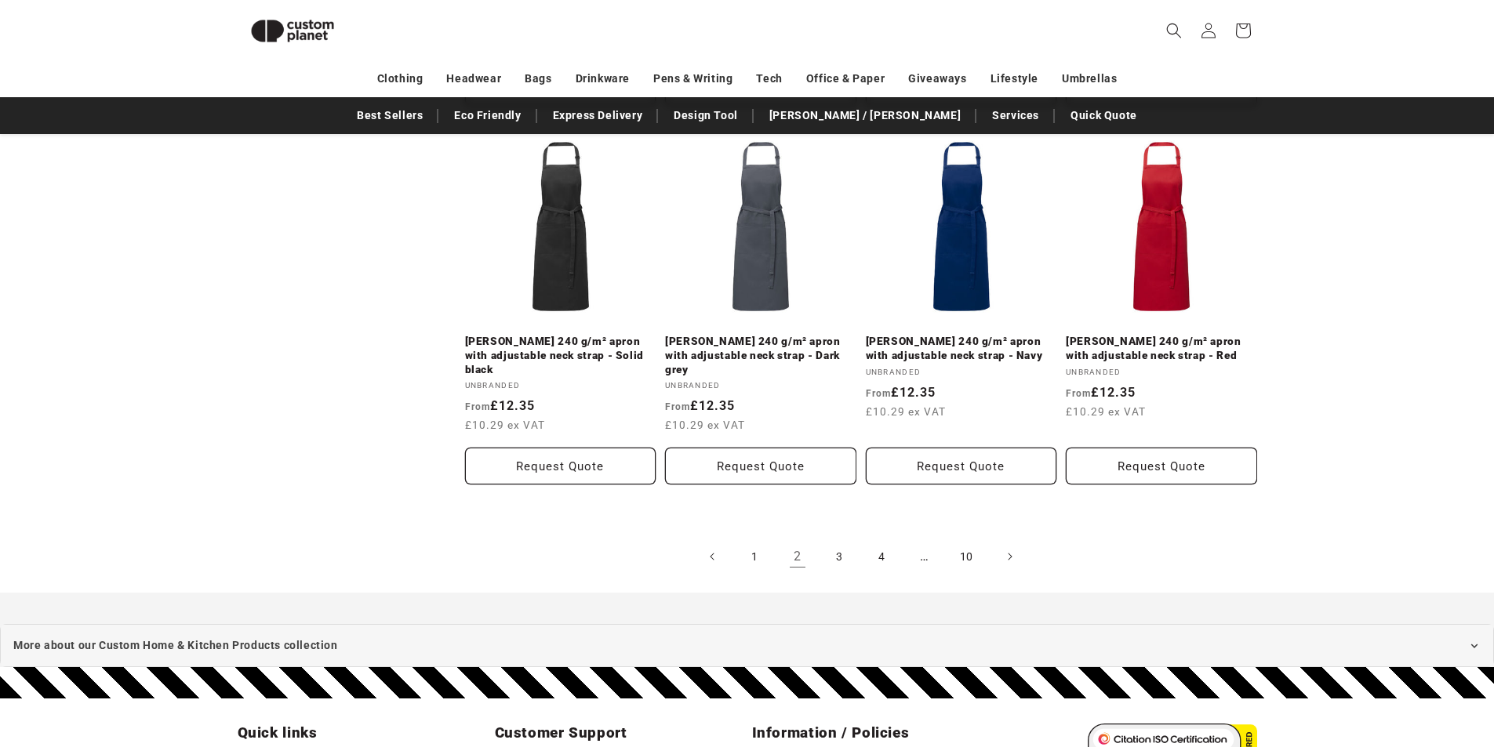
scroll to position [3429, 0]
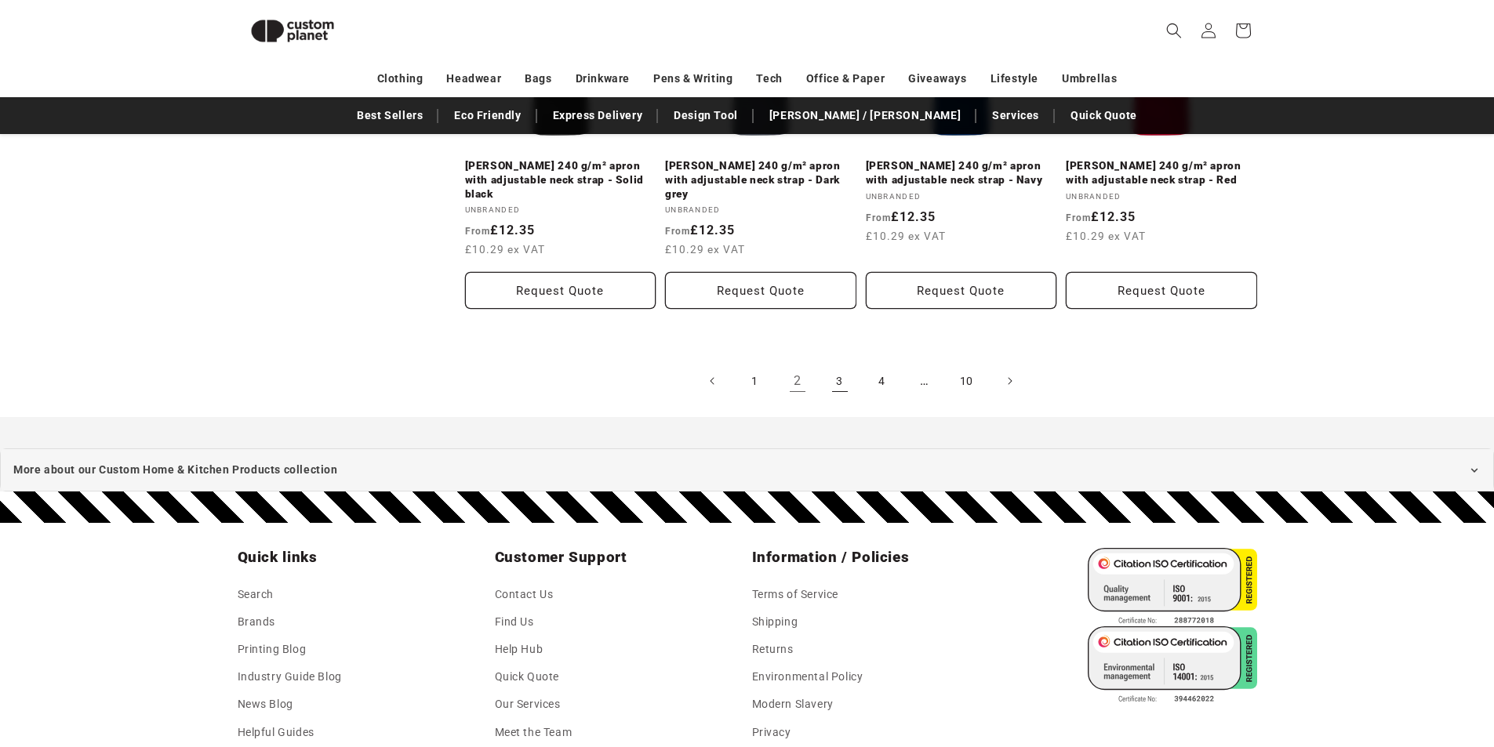
click at [841, 364] on link "3" at bounding box center [840, 381] width 34 height 34
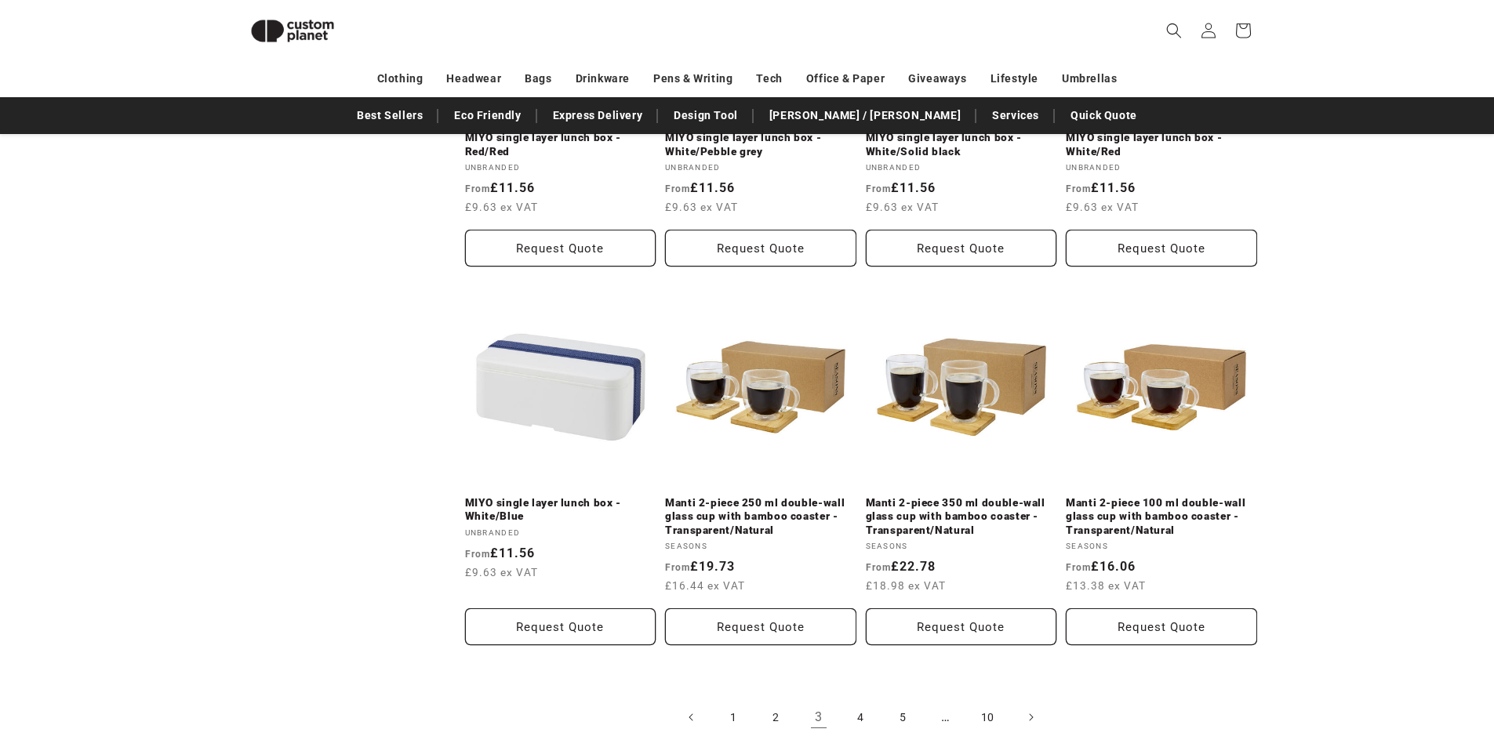
scroll to position [3342, 0]
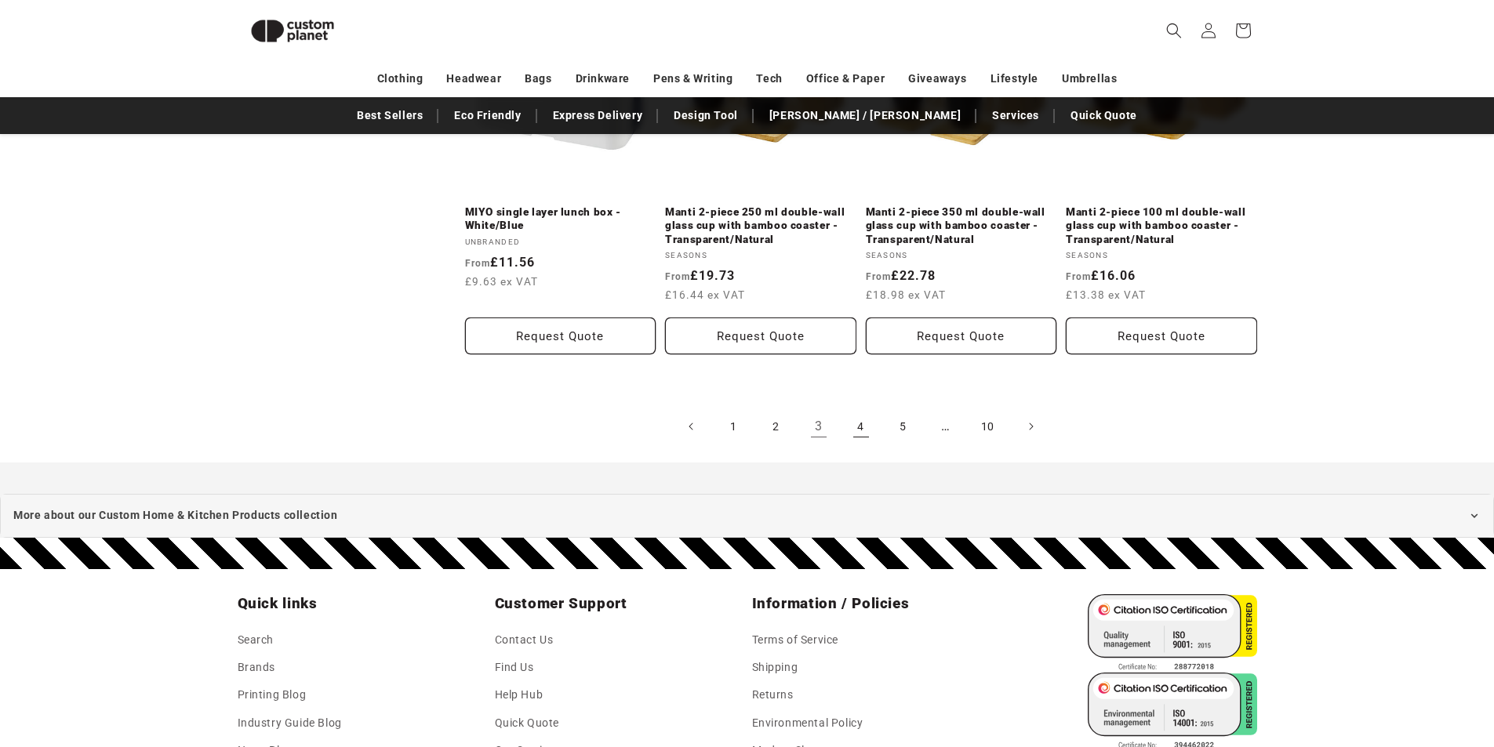
click at [860, 425] on link "4" at bounding box center [861, 426] width 34 height 34
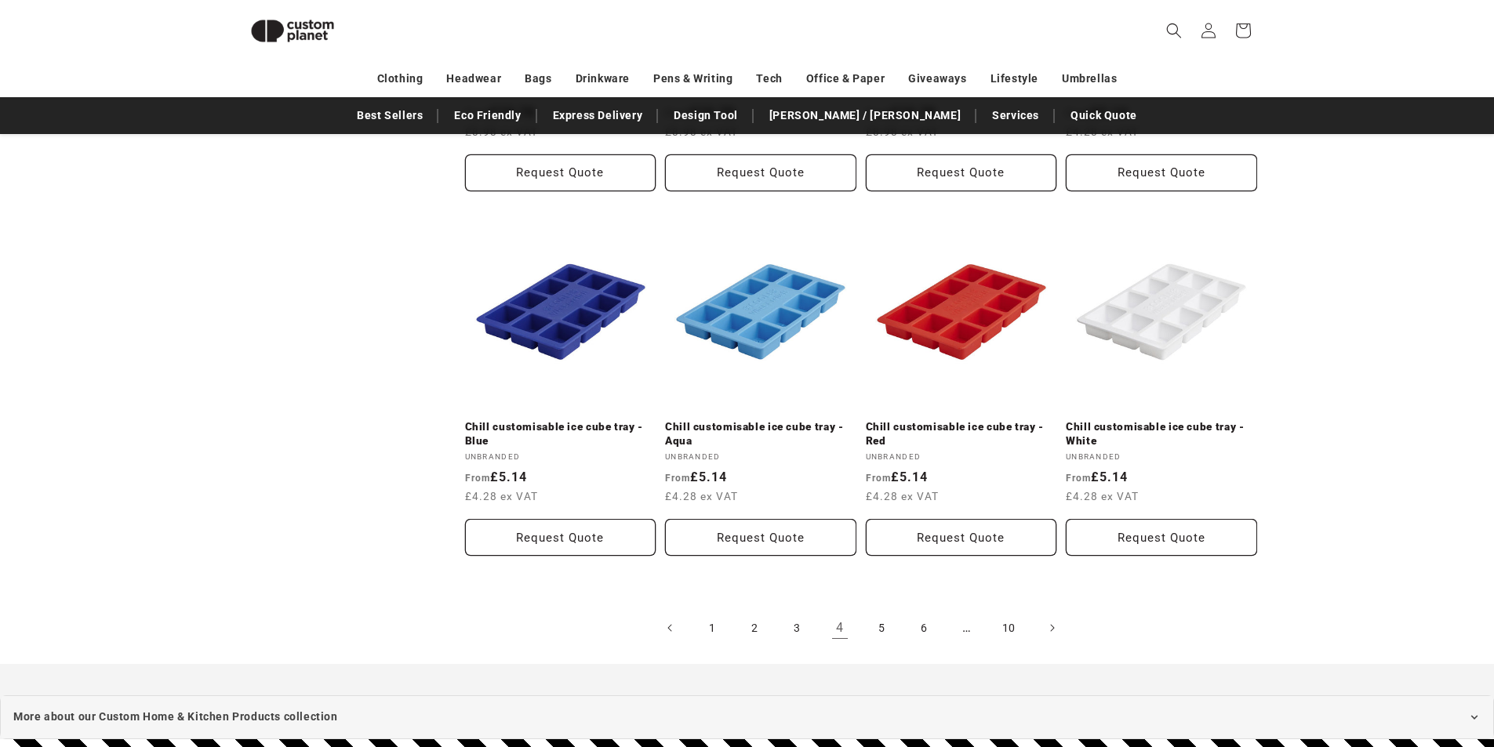
scroll to position [3350, 0]
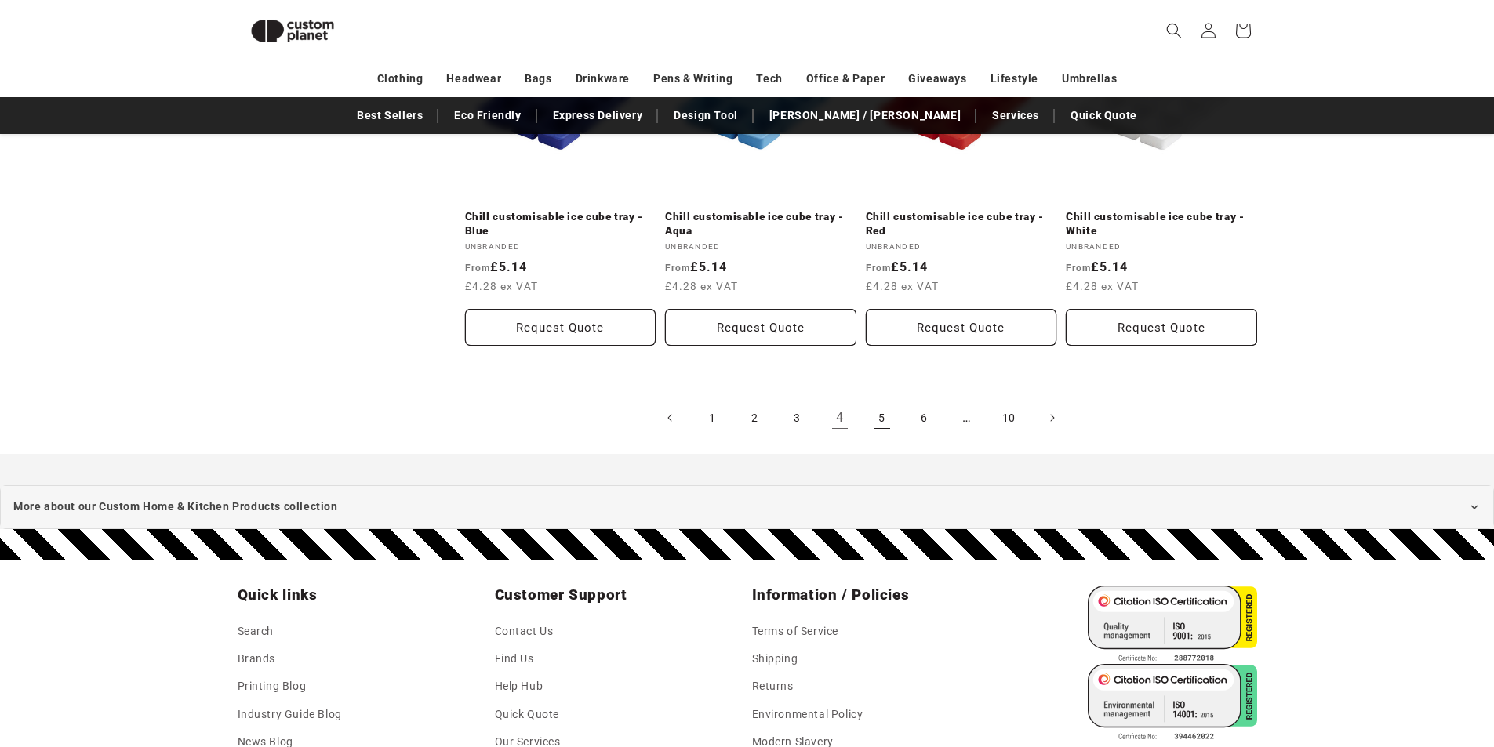
click at [884, 401] on link "5" at bounding box center [882, 418] width 34 height 34
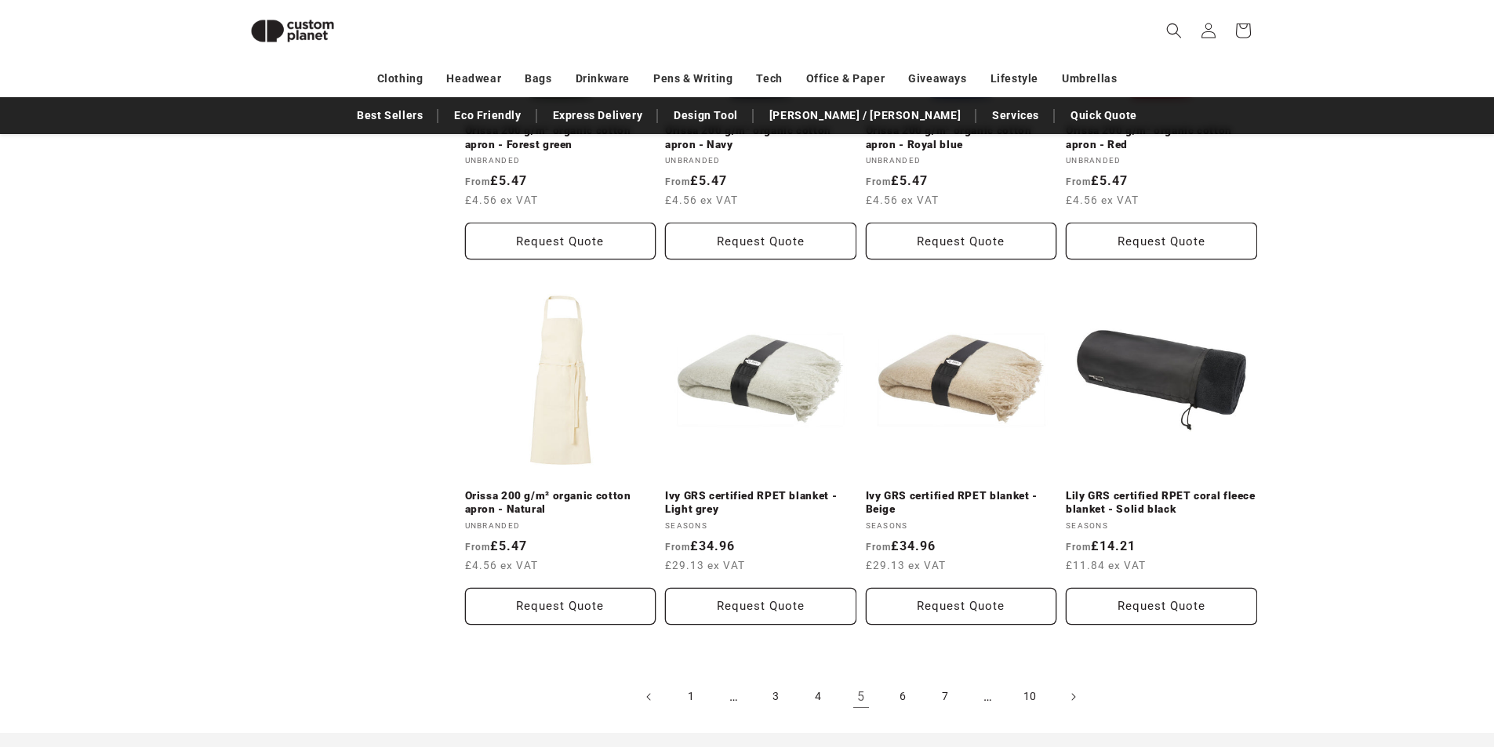
scroll to position [3115, 0]
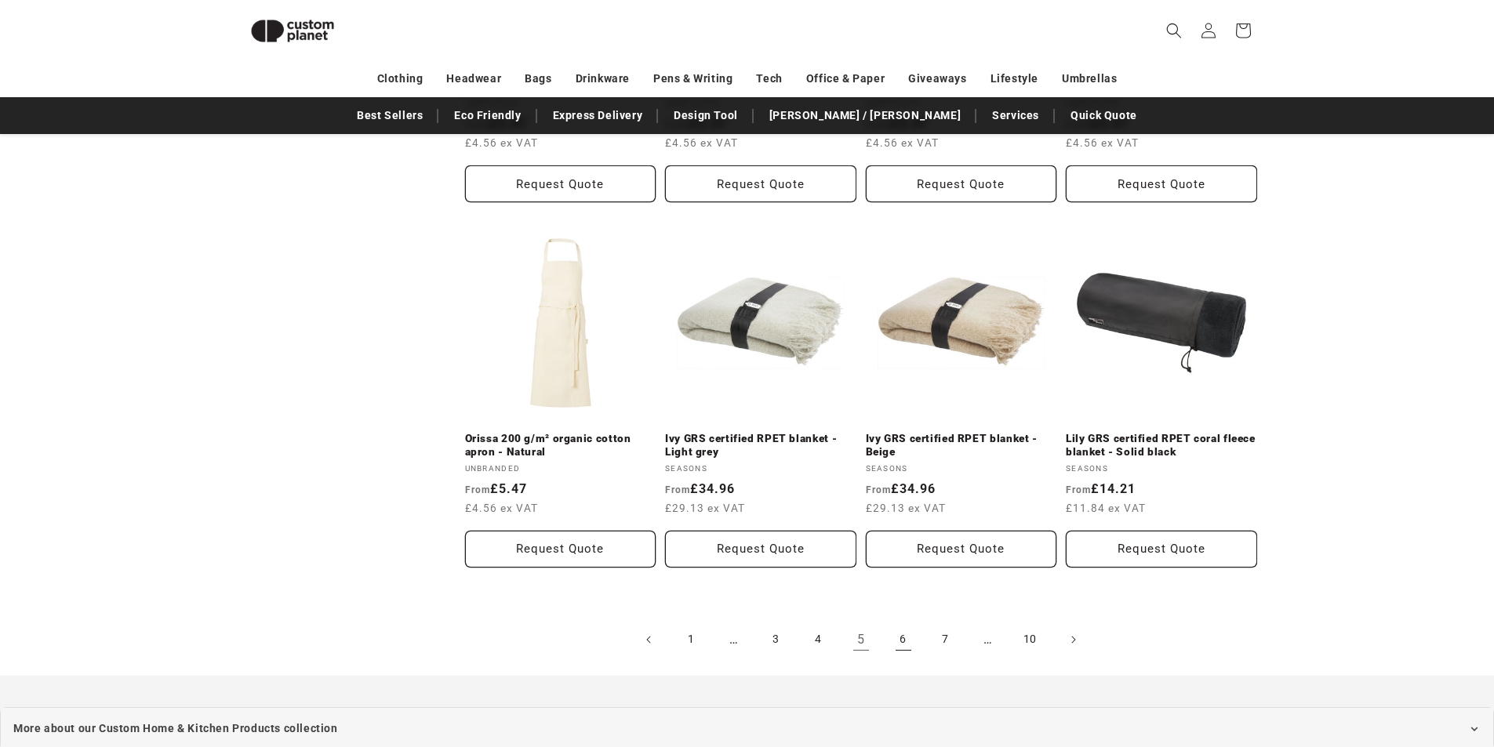
click at [906, 637] on link "6" at bounding box center [903, 640] width 34 height 34
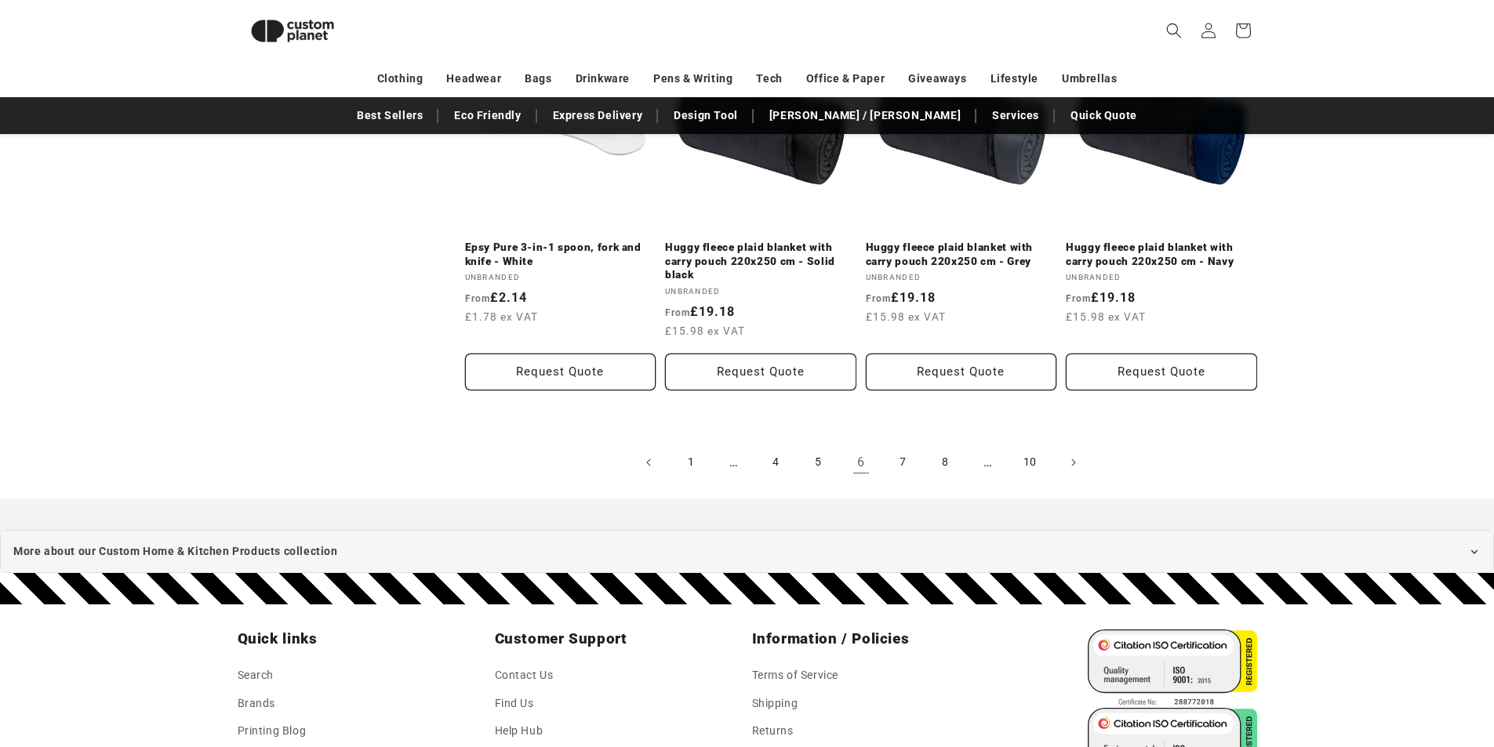
scroll to position [3350, 0]
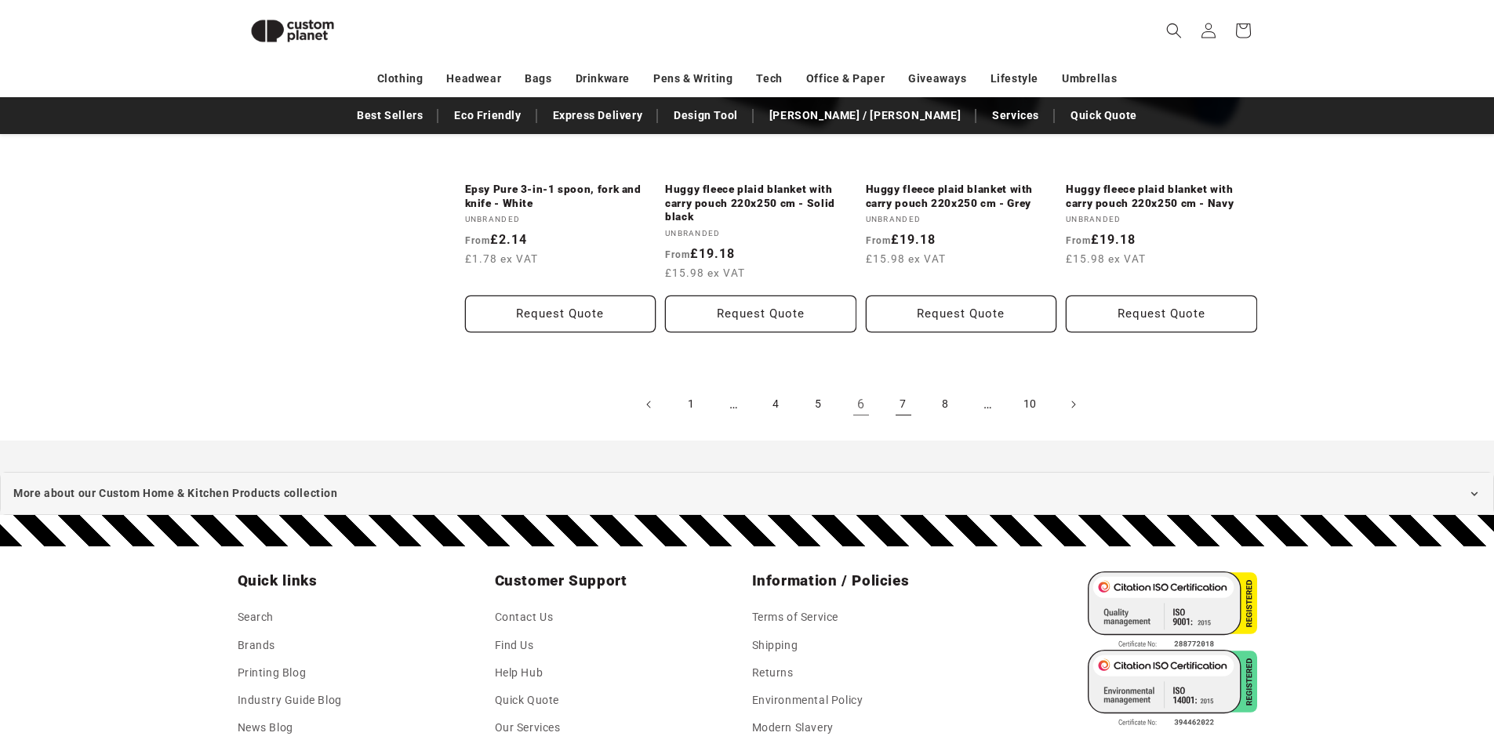
click at [905, 407] on link "7" at bounding box center [903, 404] width 34 height 34
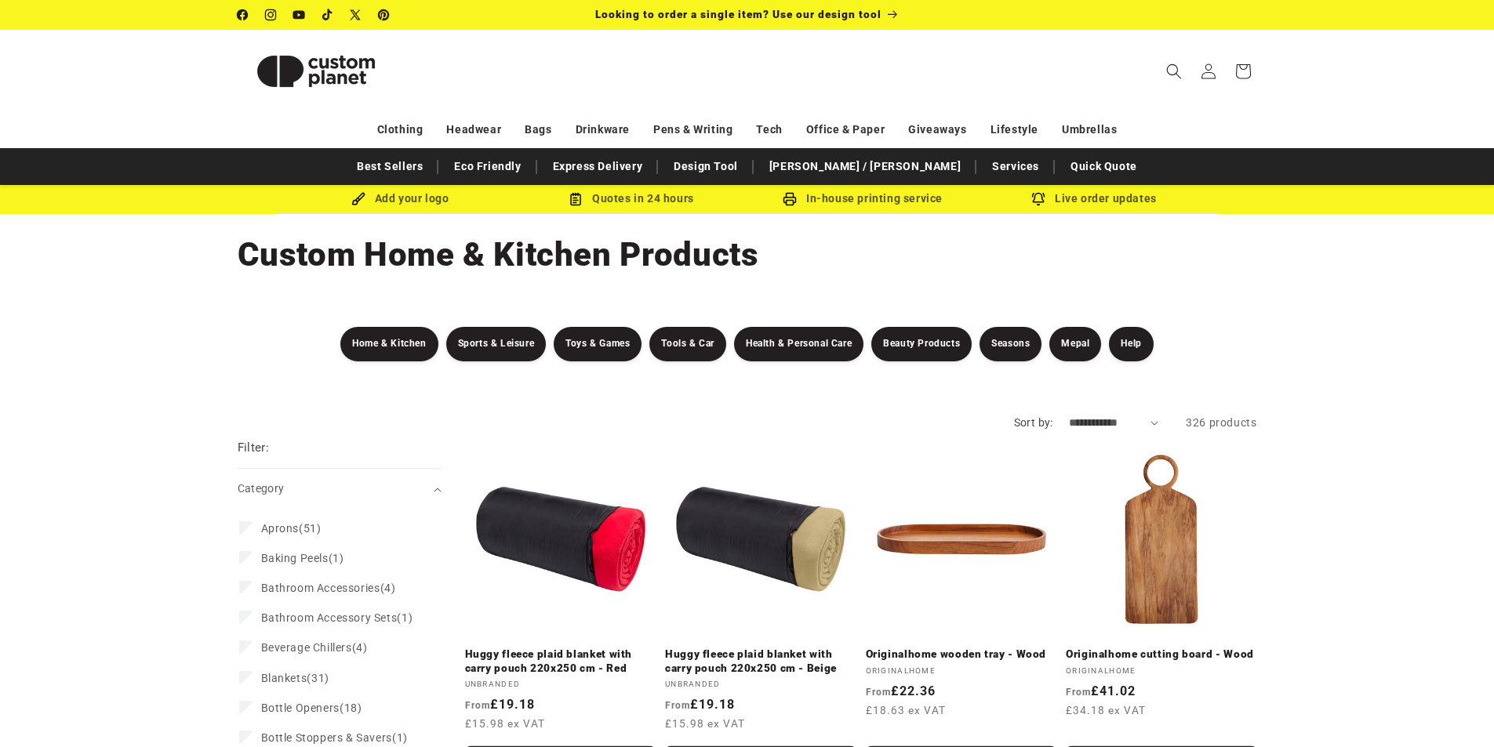
click at [329, 78] on img at bounding box center [316, 71] width 157 height 71
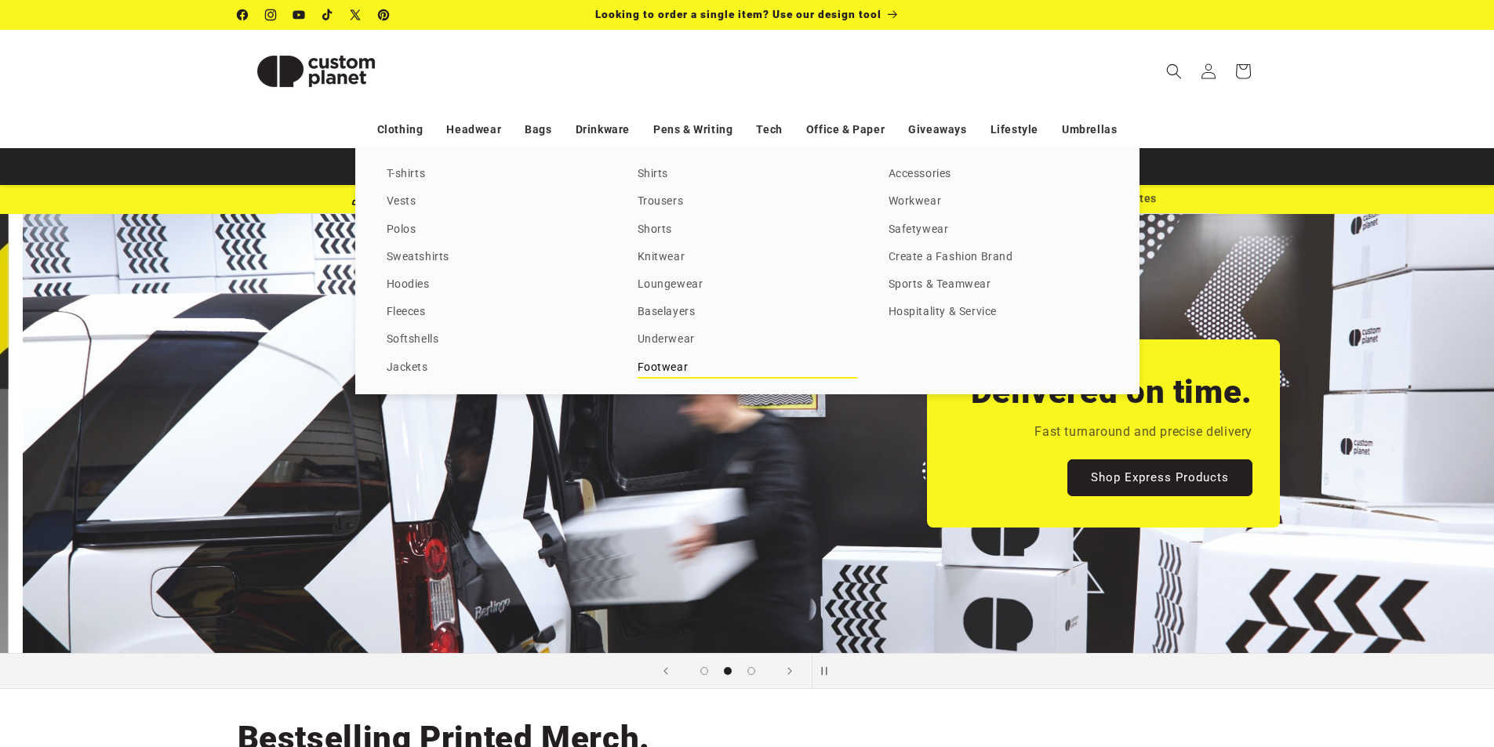
scroll to position [0, 1494]
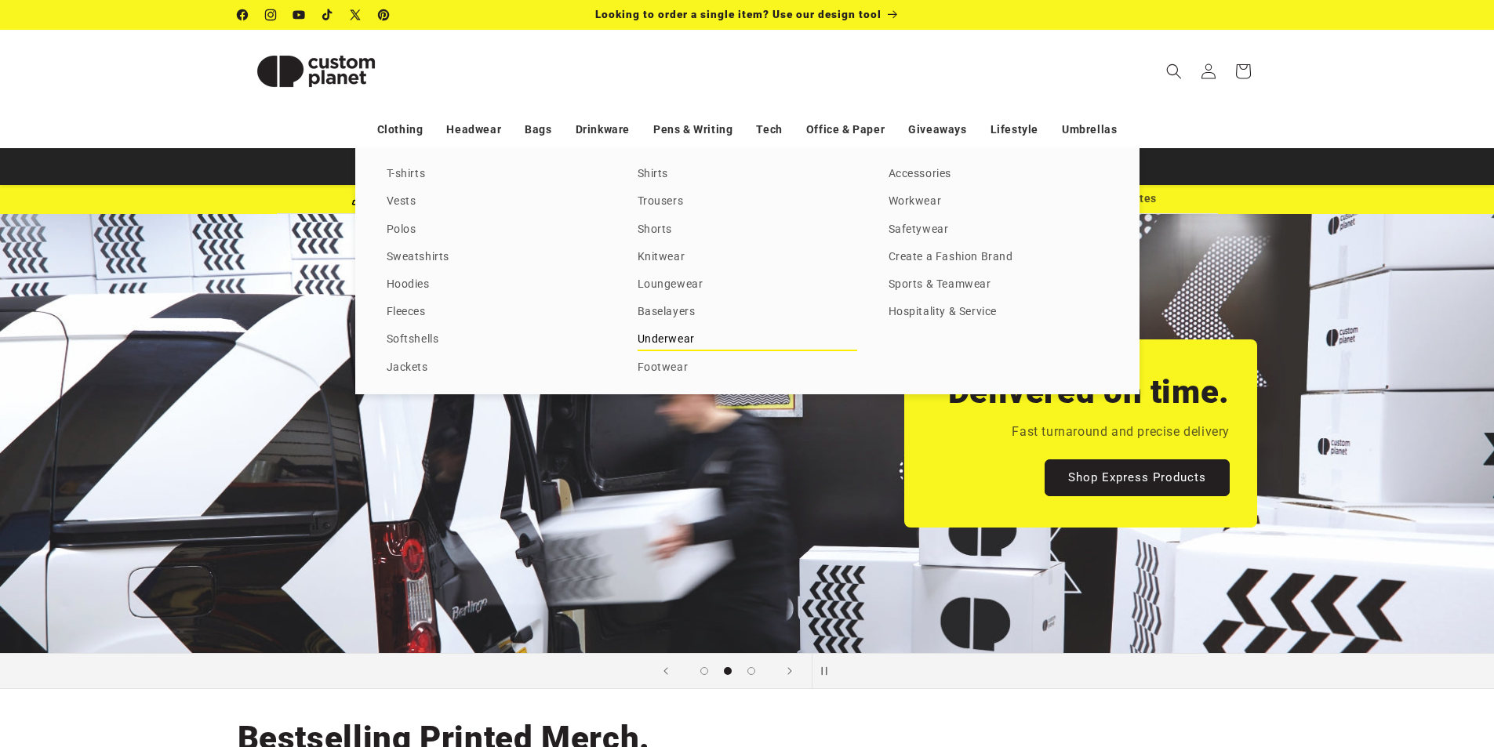
click at [658, 336] on link "Underwear" at bounding box center [747, 339] width 220 height 21
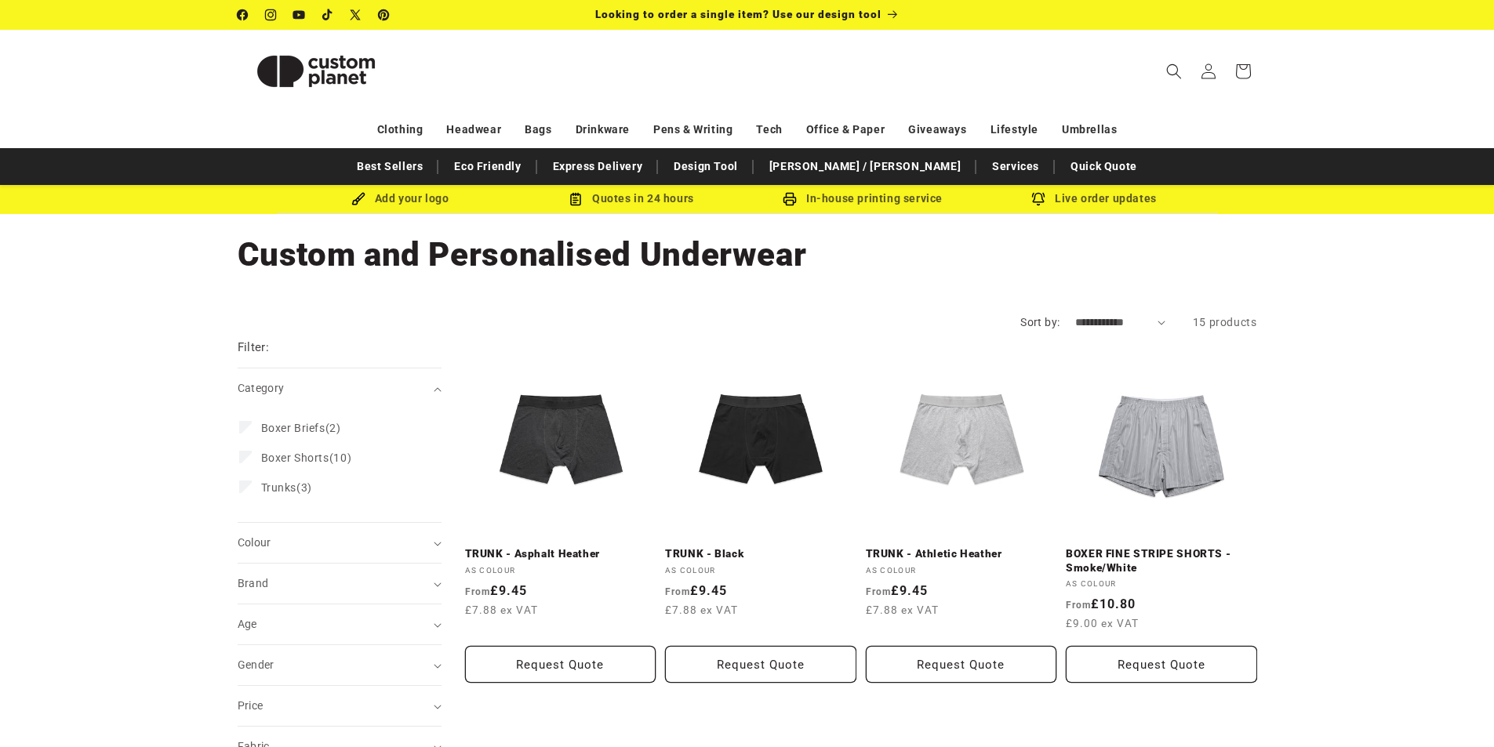
click at [1168, 70] on icon "Search" at bounding box center [1174, 72] width 16 height 16
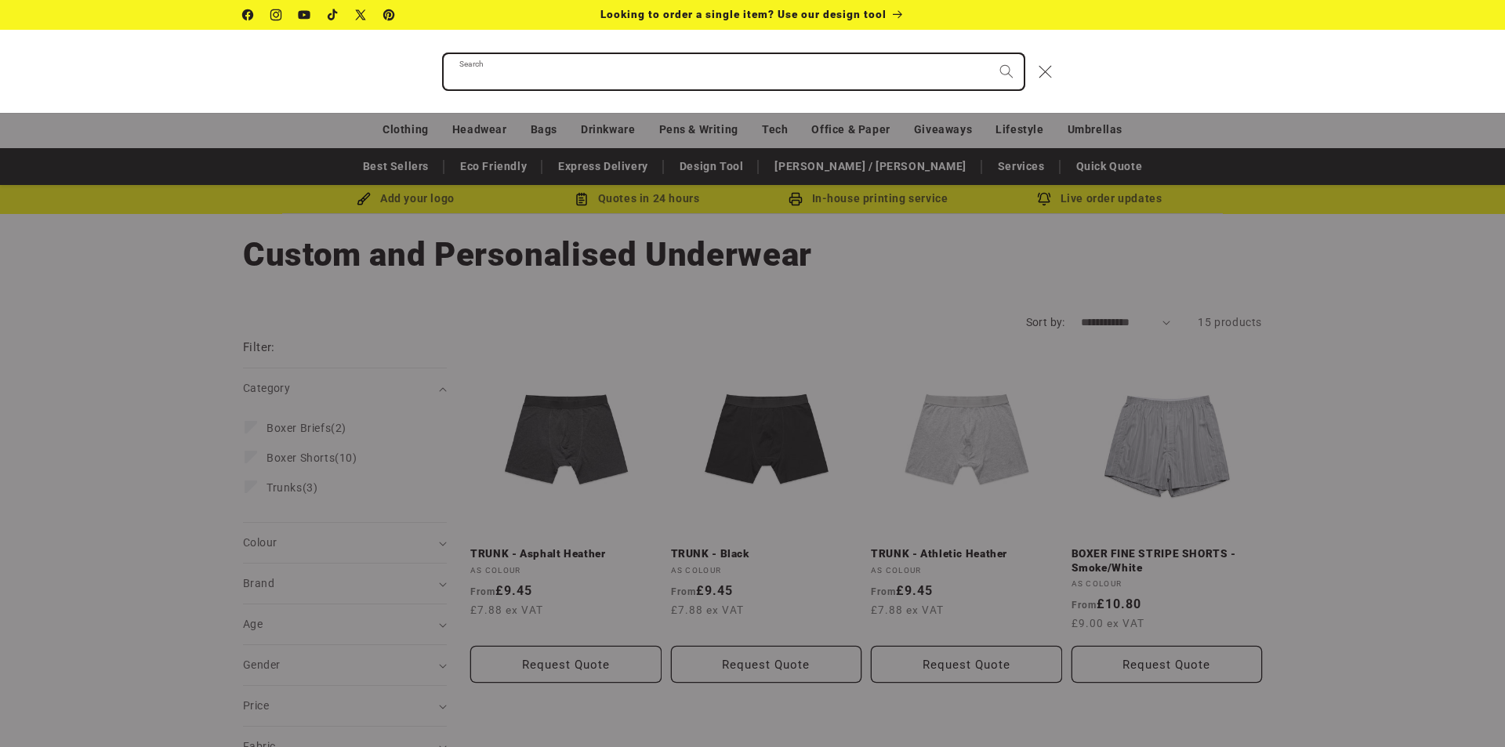
click at [679, 71] on input "Search" at bounding box center [734, 71] width 580 height 35
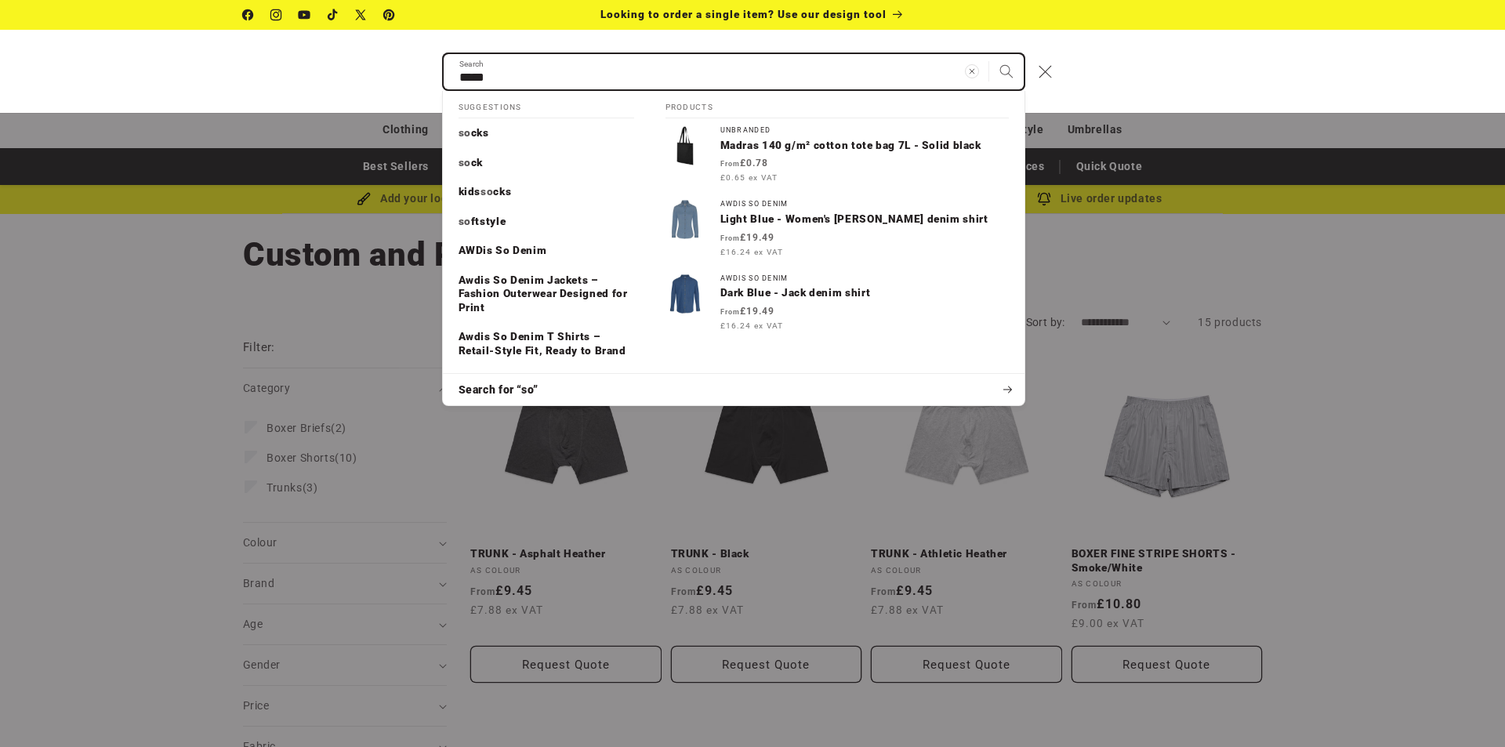
type input "*****"
click at [990, 54] on button "Search" at bounding box center [1007, 71] width 34 height 34
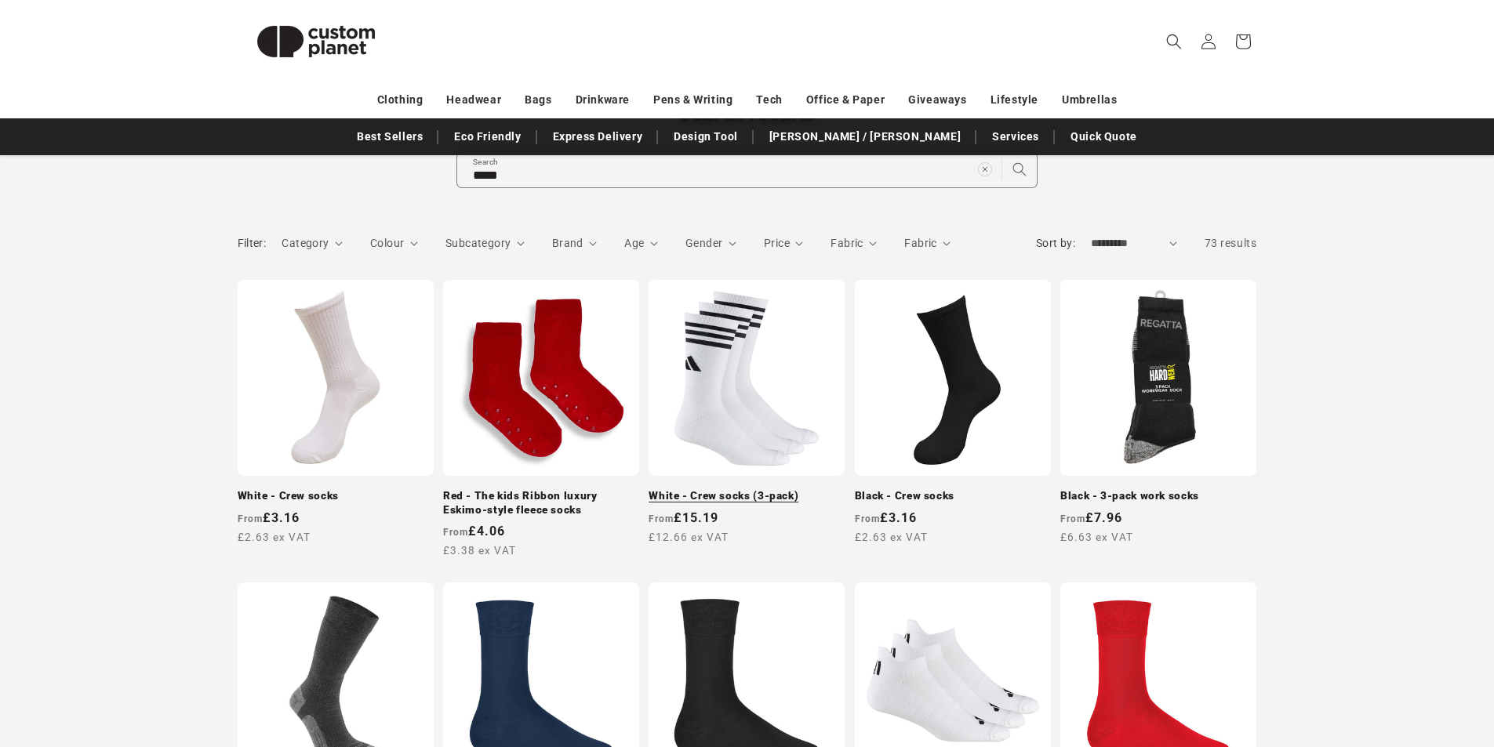
scroll to position [157, 0]
click at [336, 488] on link "White - Crew socks" at bounding box center [336, 495] width 196 height 14
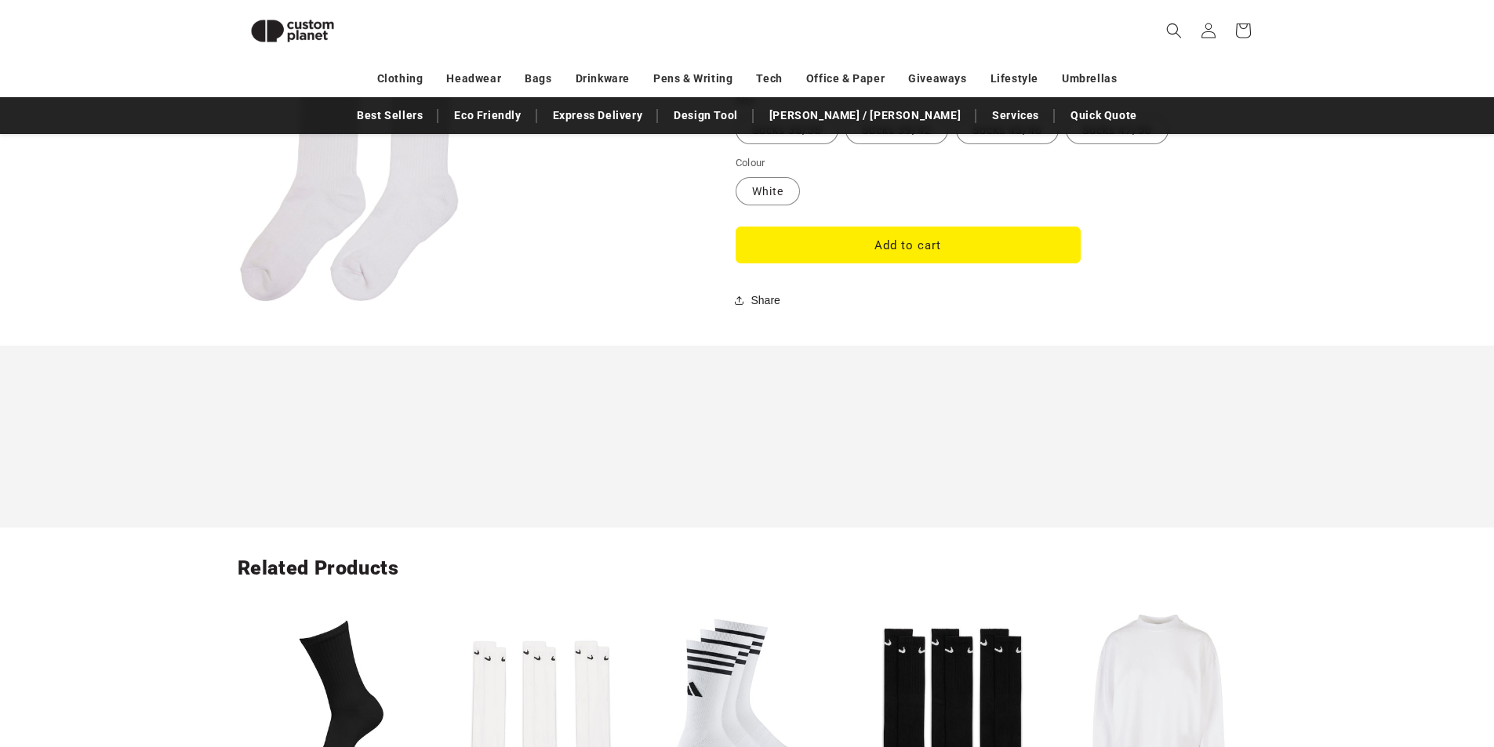
scroll to position [1158, 0]
